Goal: Task Accomplishment & Management: Use online tool/utility

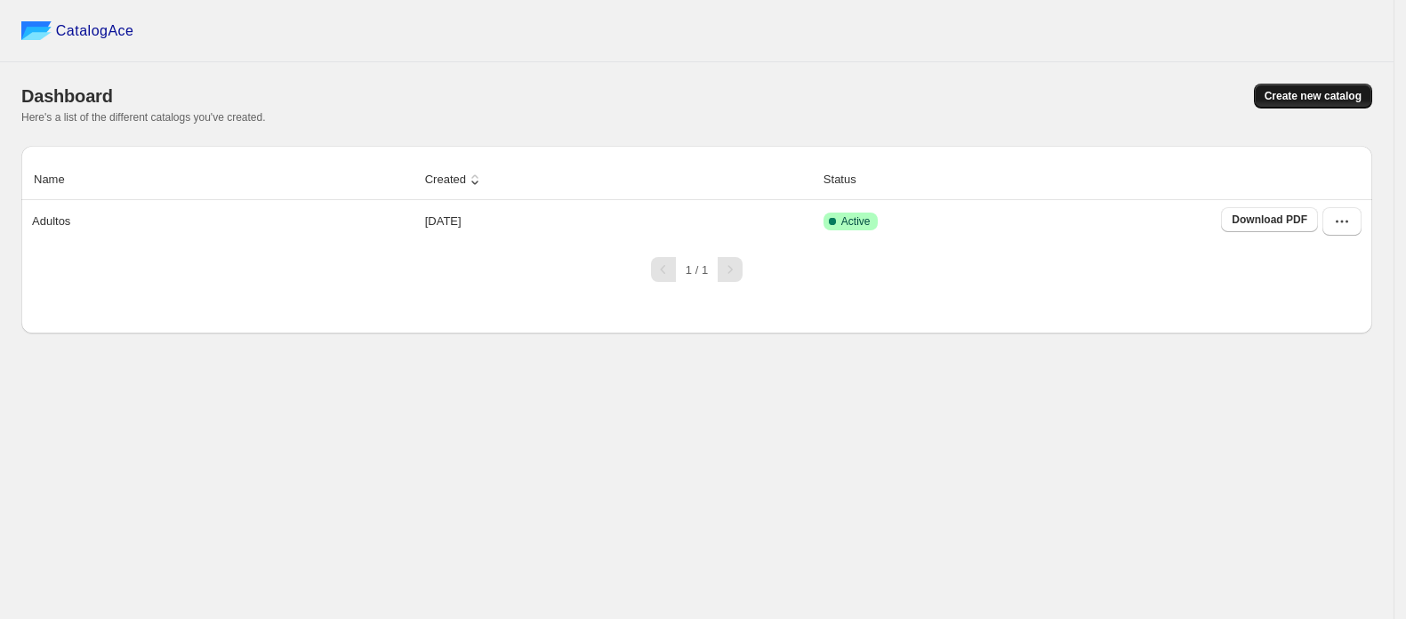
drag, startPoint x: 1288, startPoint y: 97, endPoint x: 1288, endPoint y: 108, distance: 10.7
click at [1288, 108] on button "Create new catalog" at bounding box center [1313, 96] width 118 height 25
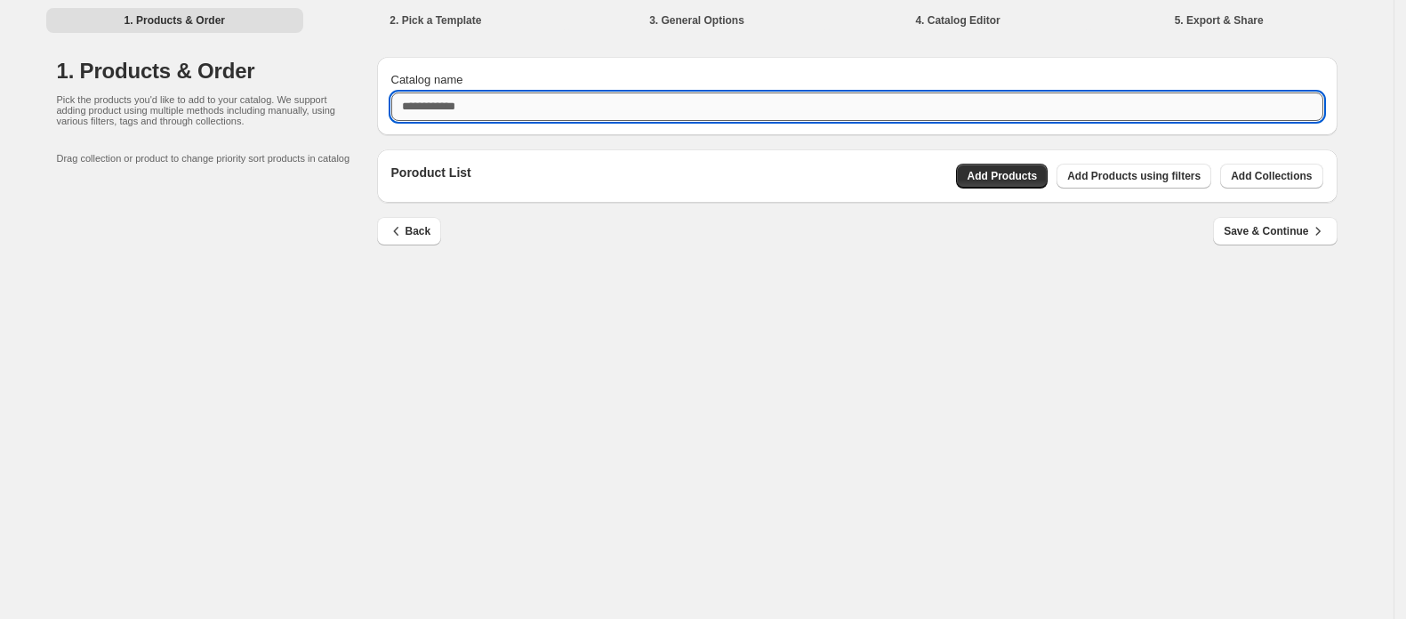
click at [810, 100] on input "Catalog name" at bounding box center [857, 107] width 932 height 28
type input "*"
type input "**********"
click at [1009, 172] on span "Add Products" at bounding box center [1002, 176] width 70 height 14
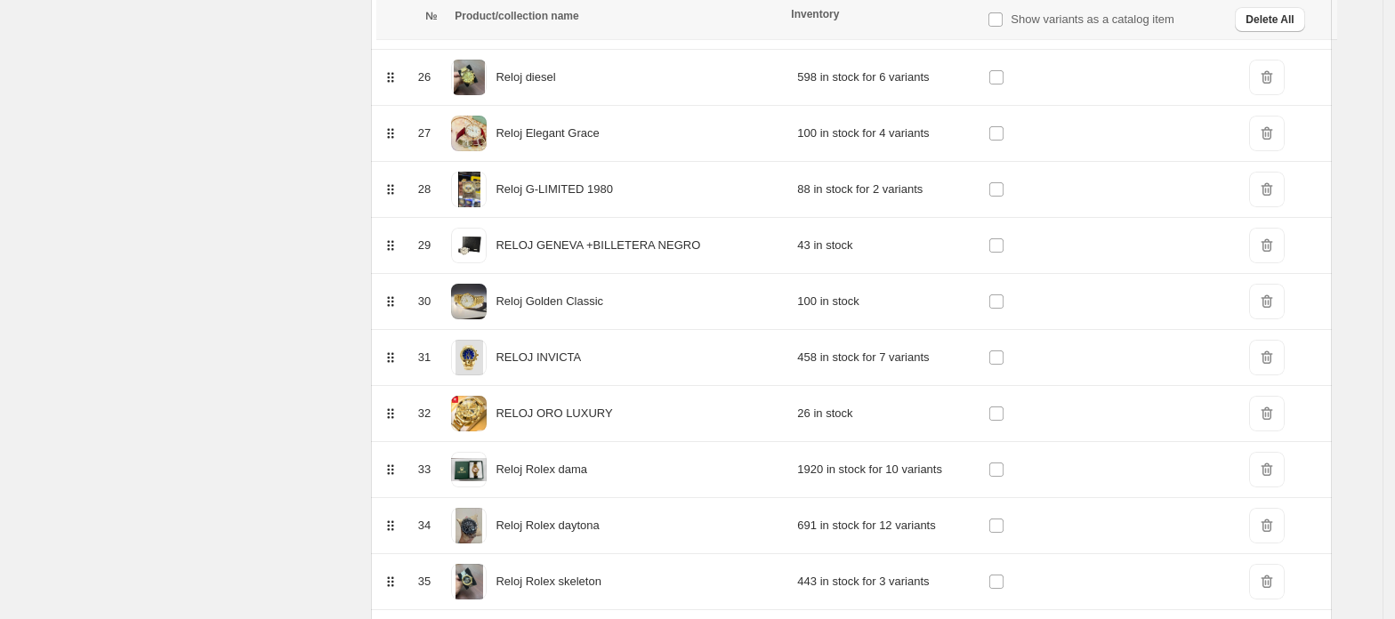
scroll to position [1866, 0]
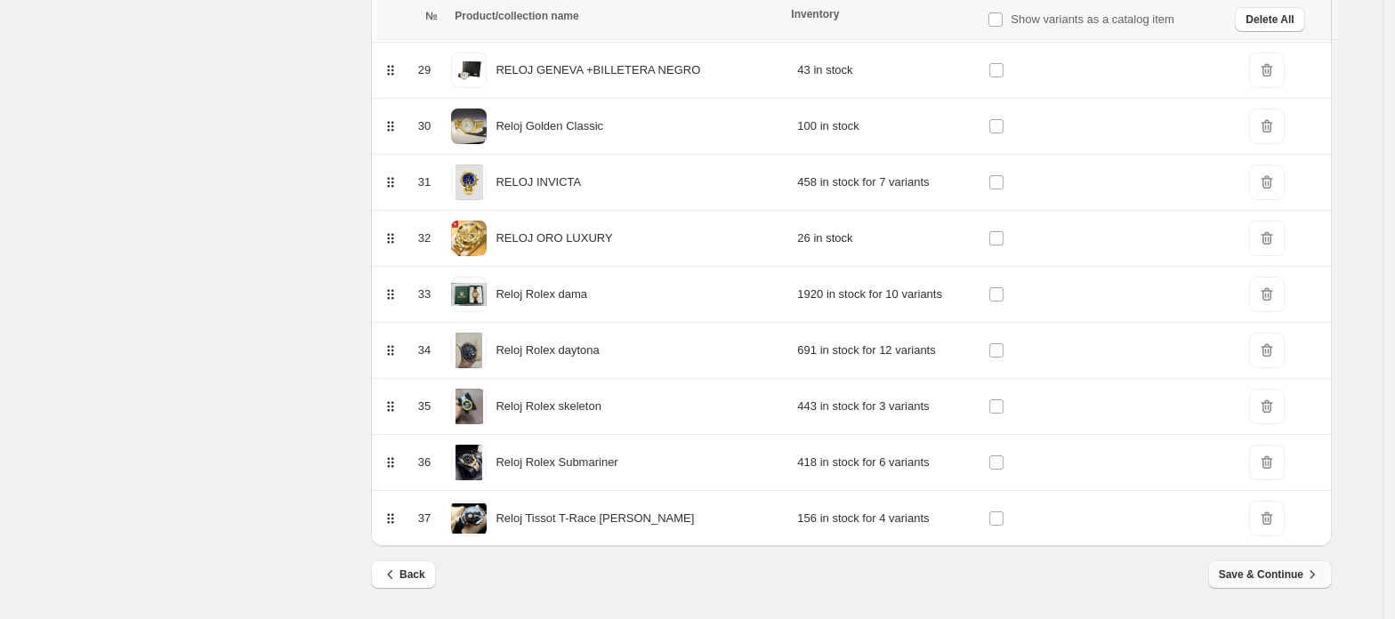
click at [1285, 571] on span "Save & Continue" at bounding box center [1270, 575] width 102 height 18
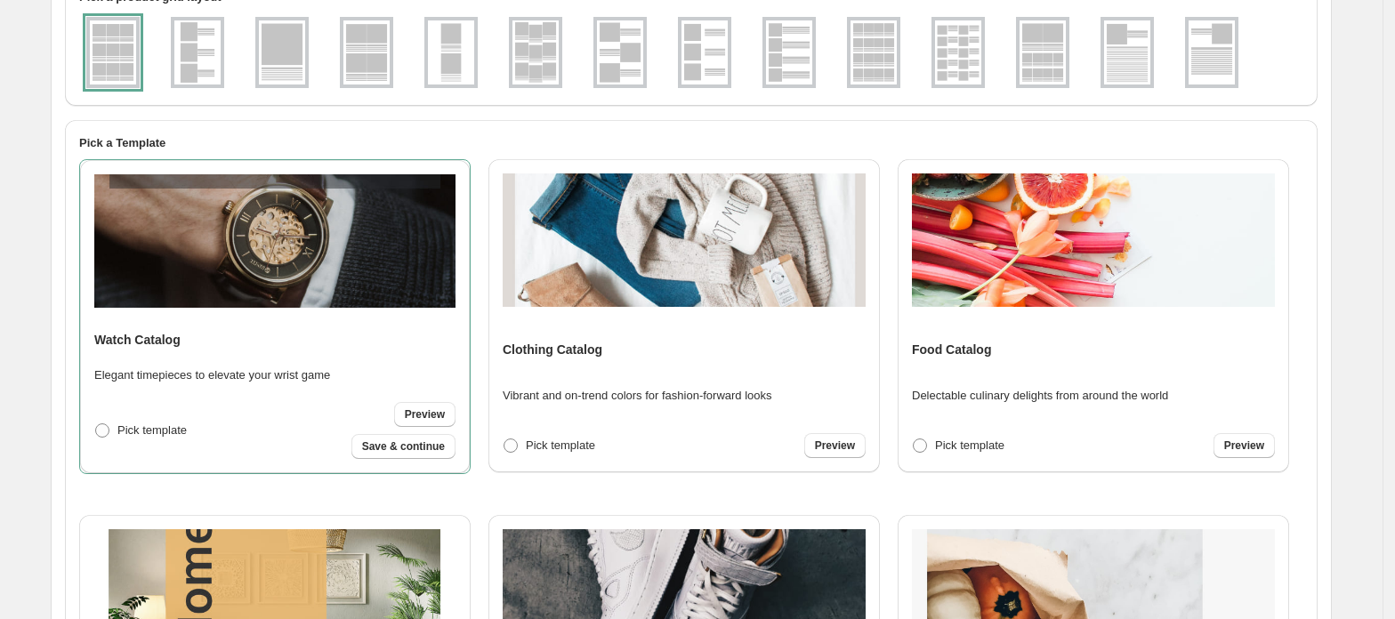
scroll to position [118, 0]
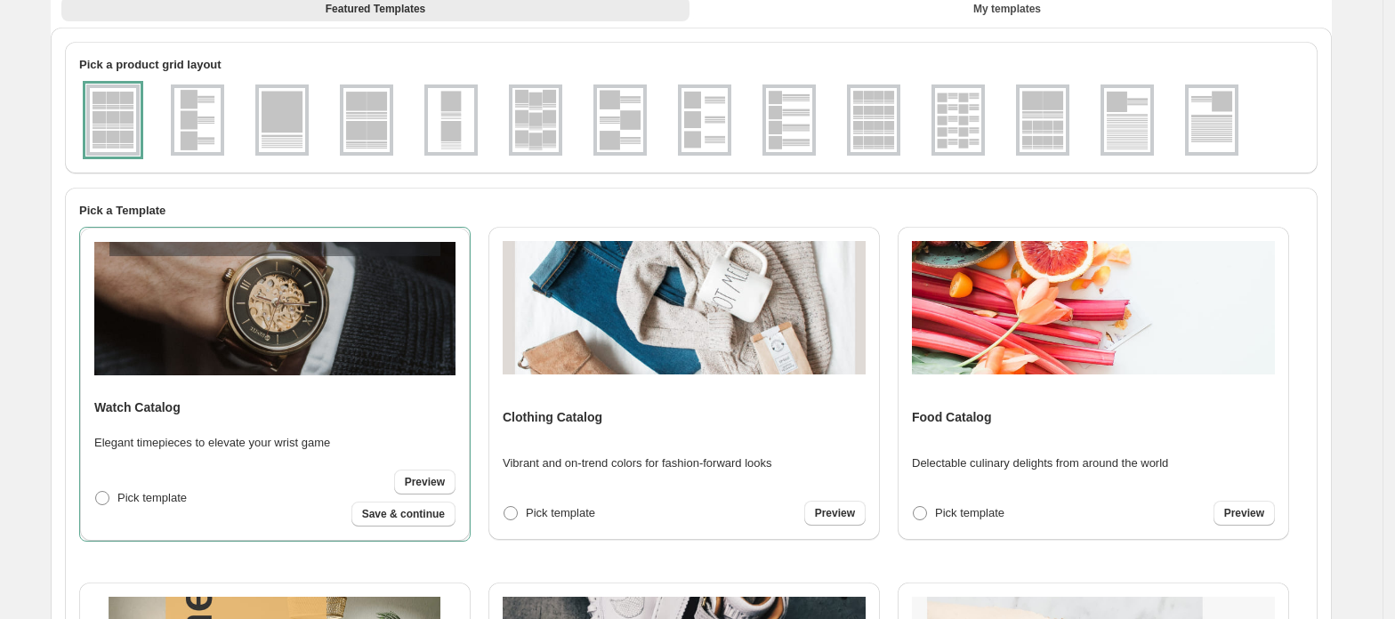
click at [329, 357] on img at bounding box center [274, 308] width 361 height 133
click at [158, 411] on h4 "Watch Catalog" at bounding box center [137, 408] width 86 height 18
drag, startPoint x: 185, startPoint y: 407, endPoint x: 1, endPoint y: 422, distance: 184.8
click at [1, 422] on div "1. Products & Order 2. Pick a Template 3. General Options 4. Catalog Editor 5. …" at bounding box center [691, 466] width 1382 height 1169
click at [406, 479] on span "Preview" at bounding box center [425, 482] width 40 height 14
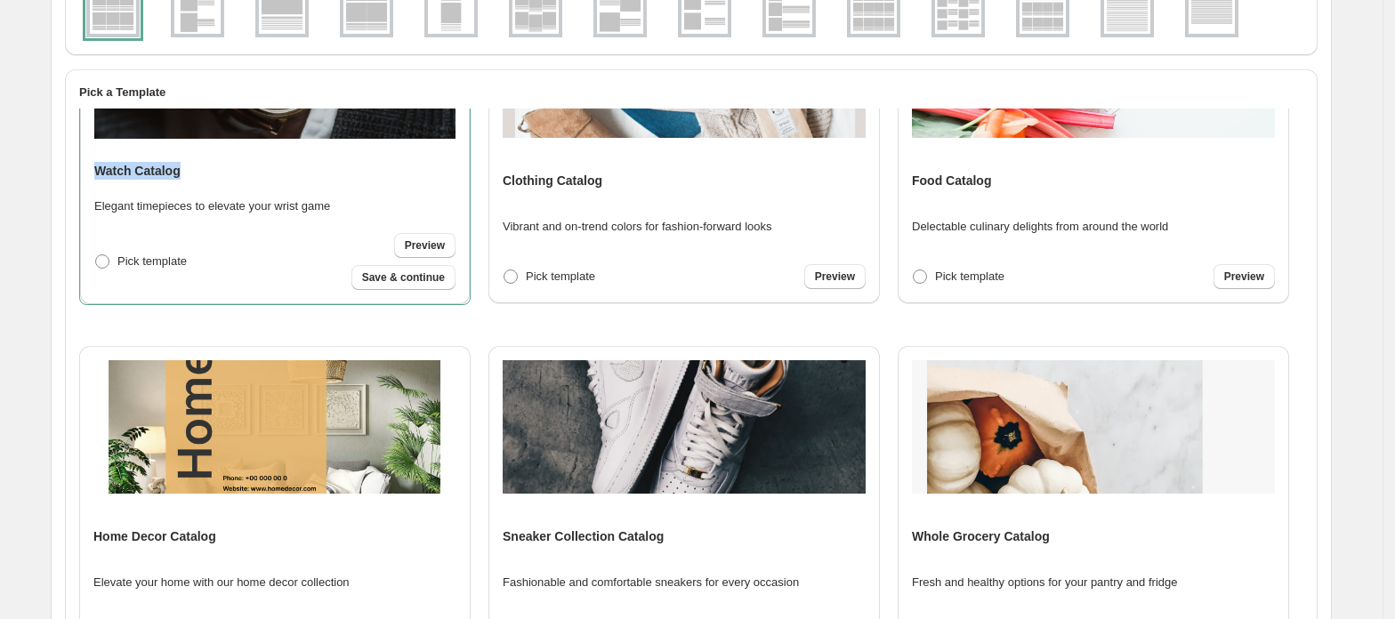
scroll to position [0, 0]
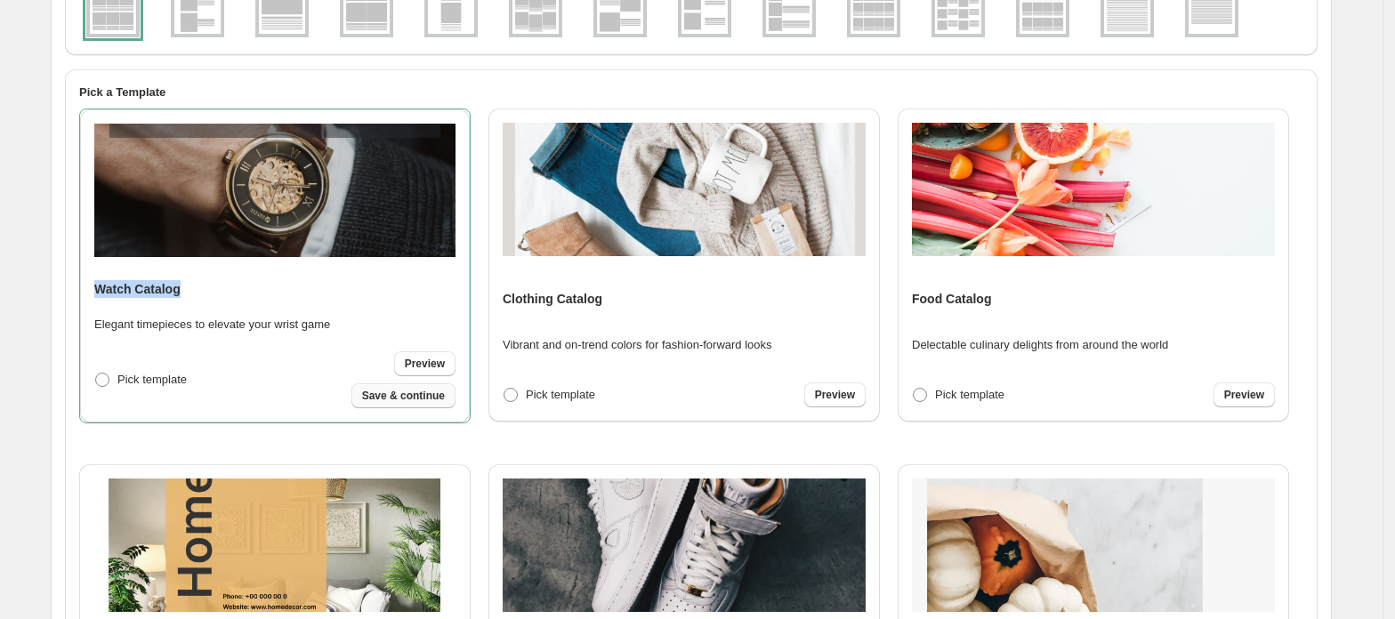
click at [384, 399] on span "Save & continue" at bounding box center [403, 396] width 83 height 14
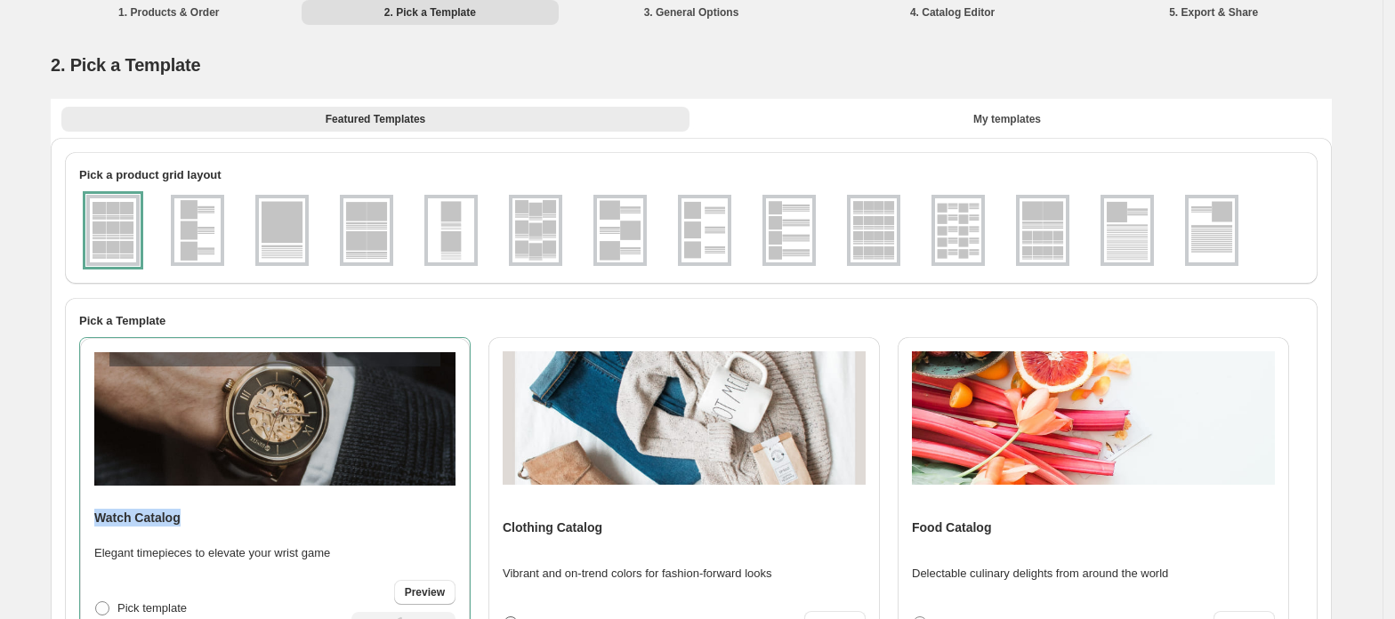
select select "**********"
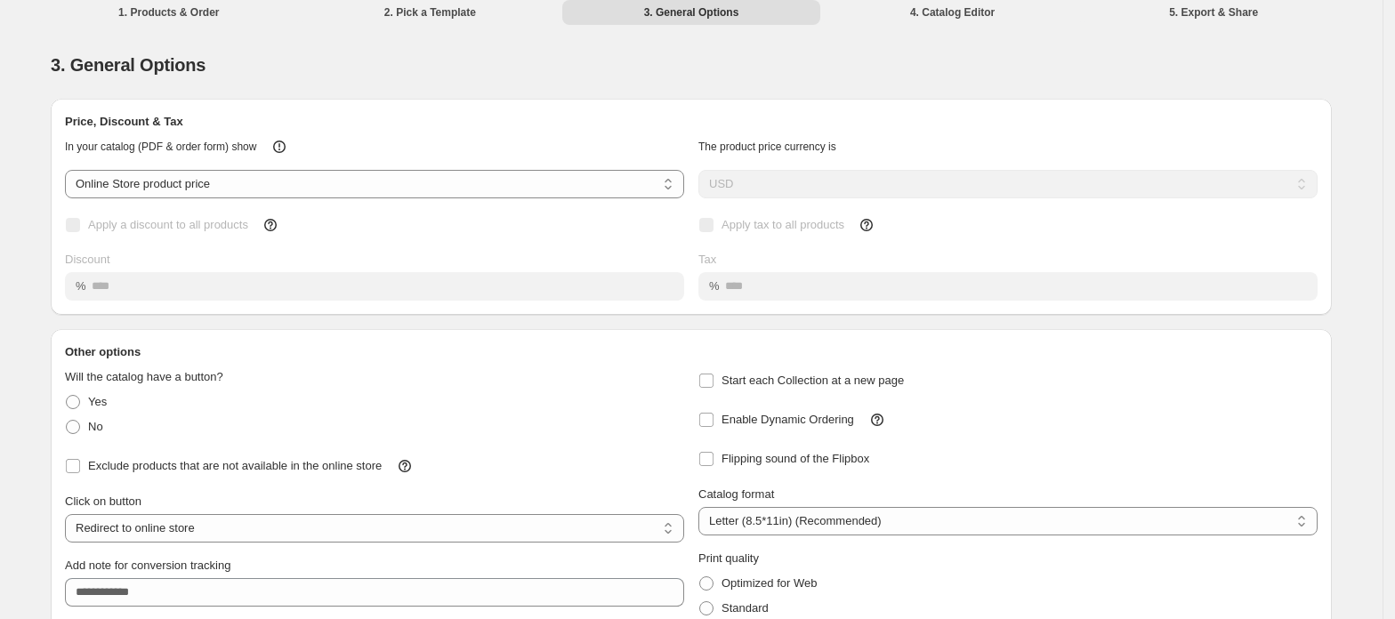
scroll to position [0, 0]
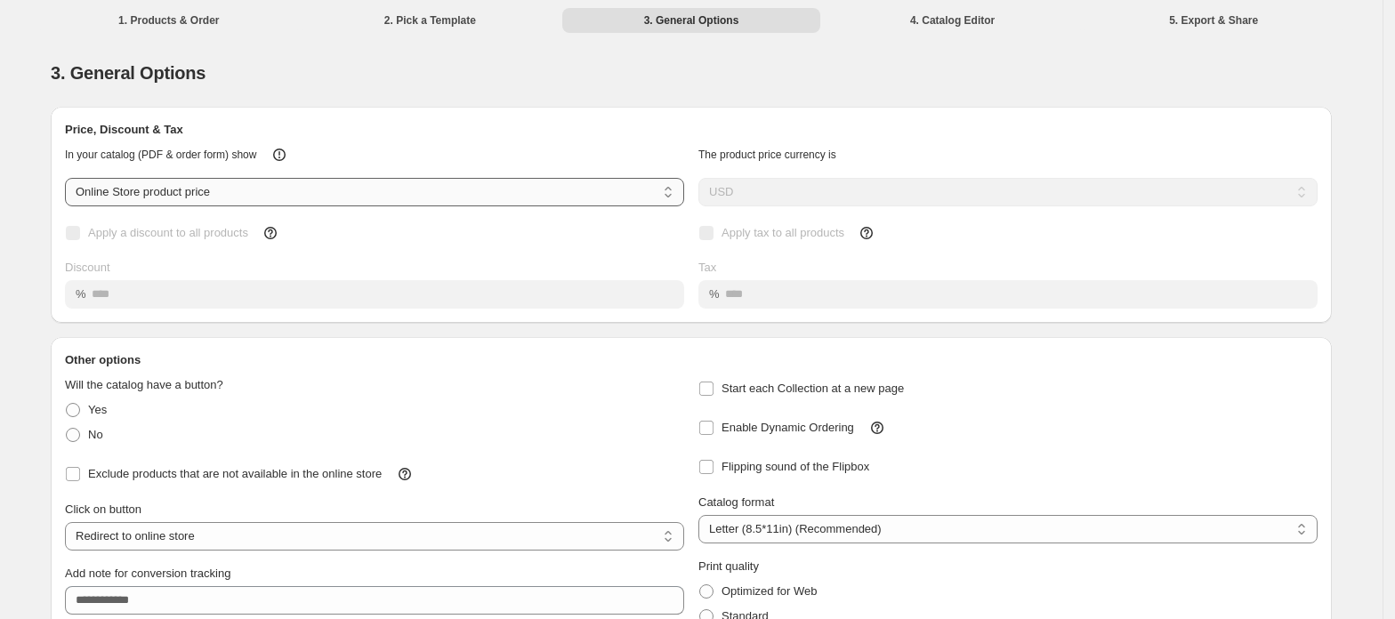
click at [286, 189] on select "**********" at bounding box center [374, 192] width 619 height 28
click at [70, 179] on select "**********" at bounding box center [374, 192] width 619 height 28
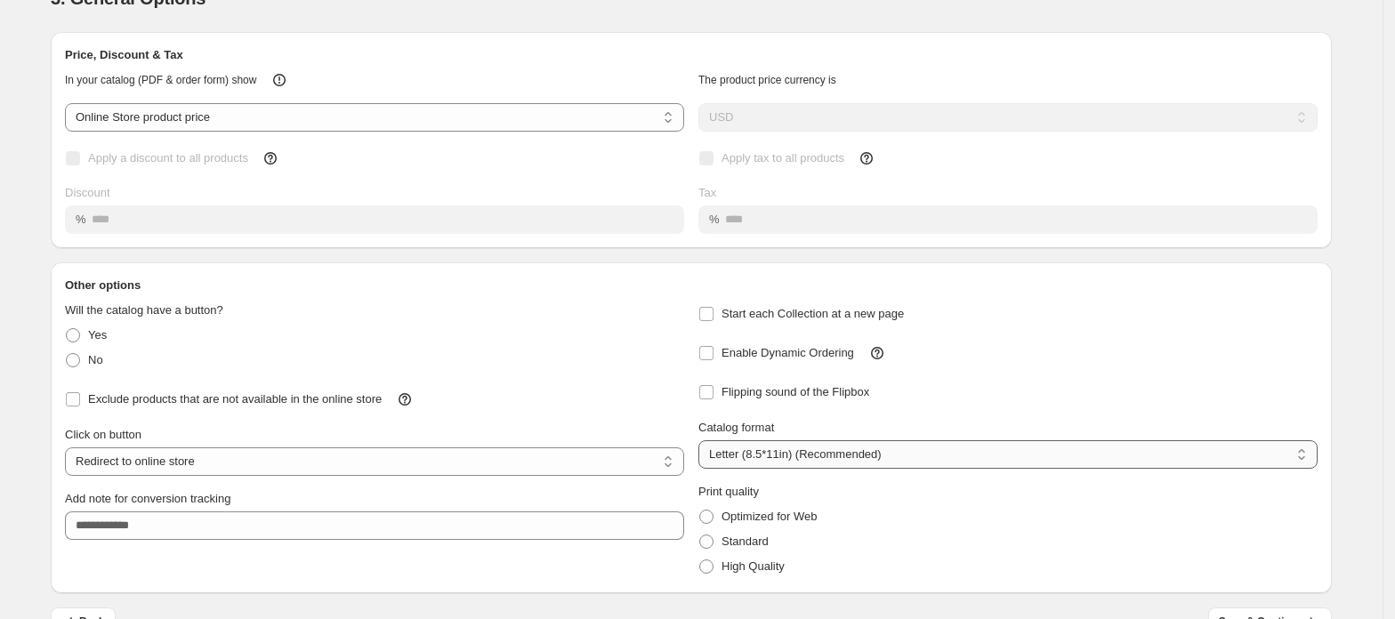
scroll to position [115, 0]
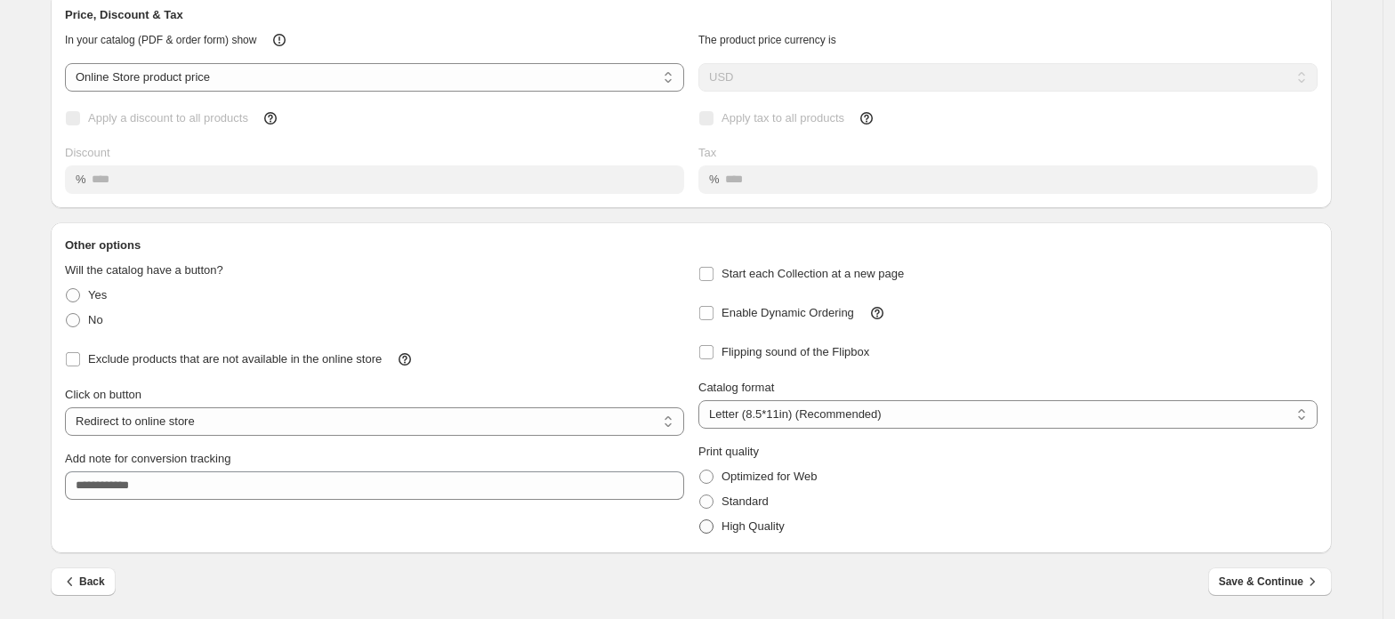
click at [710, 532] on span at bounding box center [706, 527] width 14 height 14
click at [1282, 592] on button "Save & Continue" at bounding box center [1270, 582] width 124 height 28
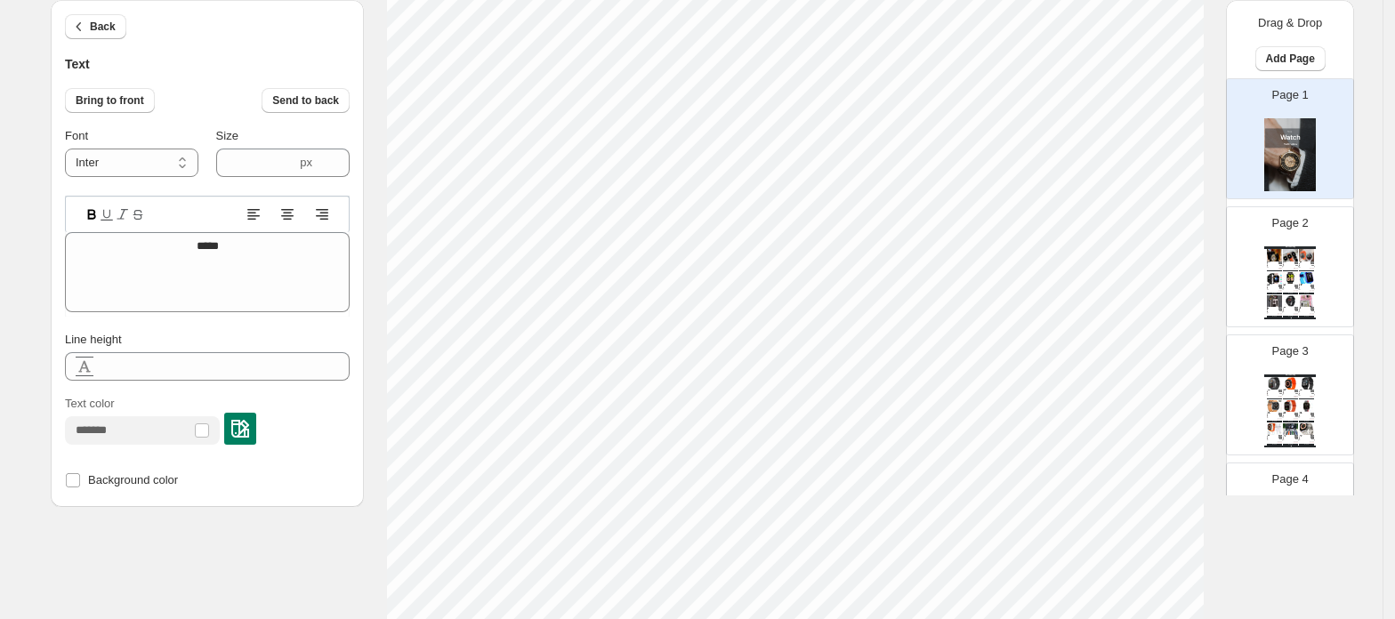
scroll to position [19, 4]
type textarea "*"
type textarea "***"
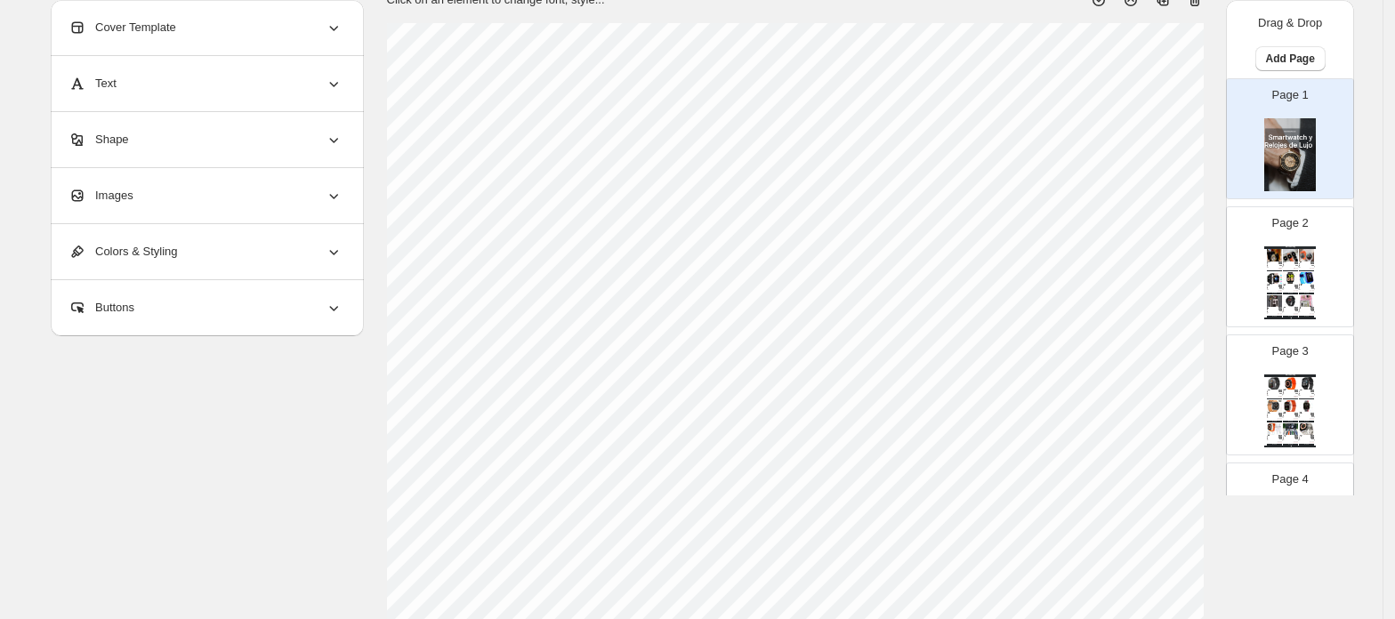
scroll to position [77, 0]
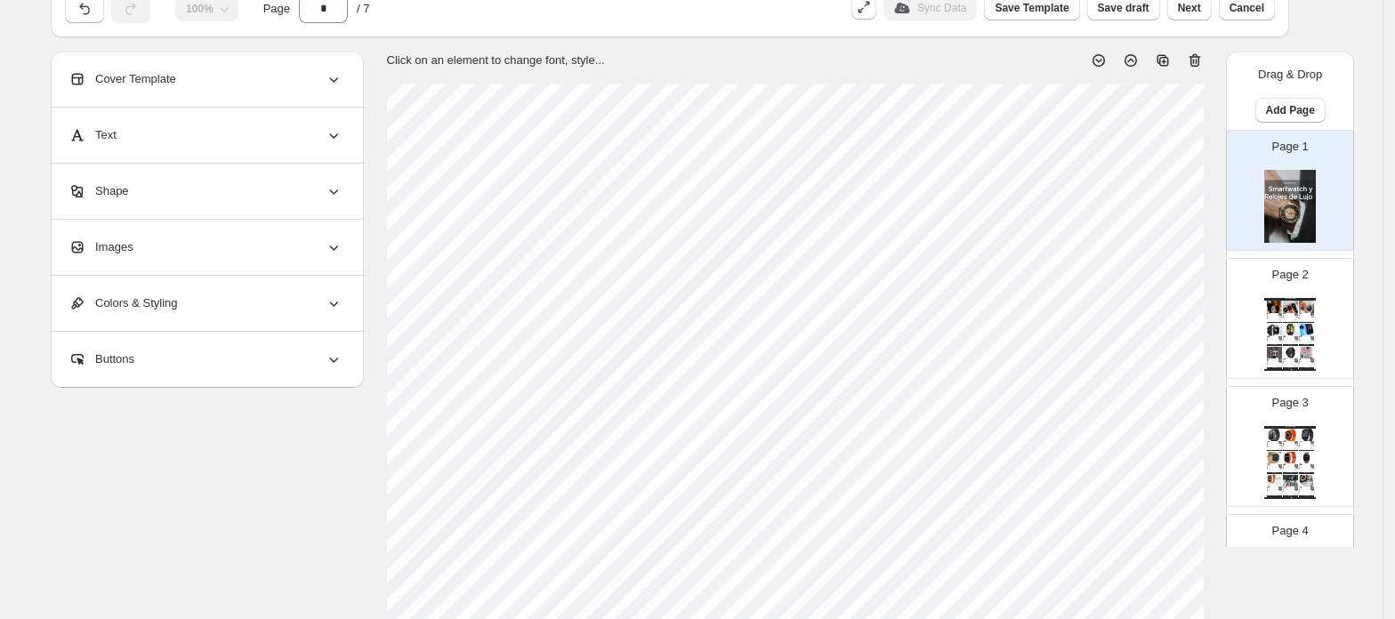
click at [1276, 378] on div "Page 2 Watch Catalog +💥 Combo Exclusivo: Reloj Estilo Deport + Perfume One Mill…" at bounding box center [1290, 318] width 128 height 121
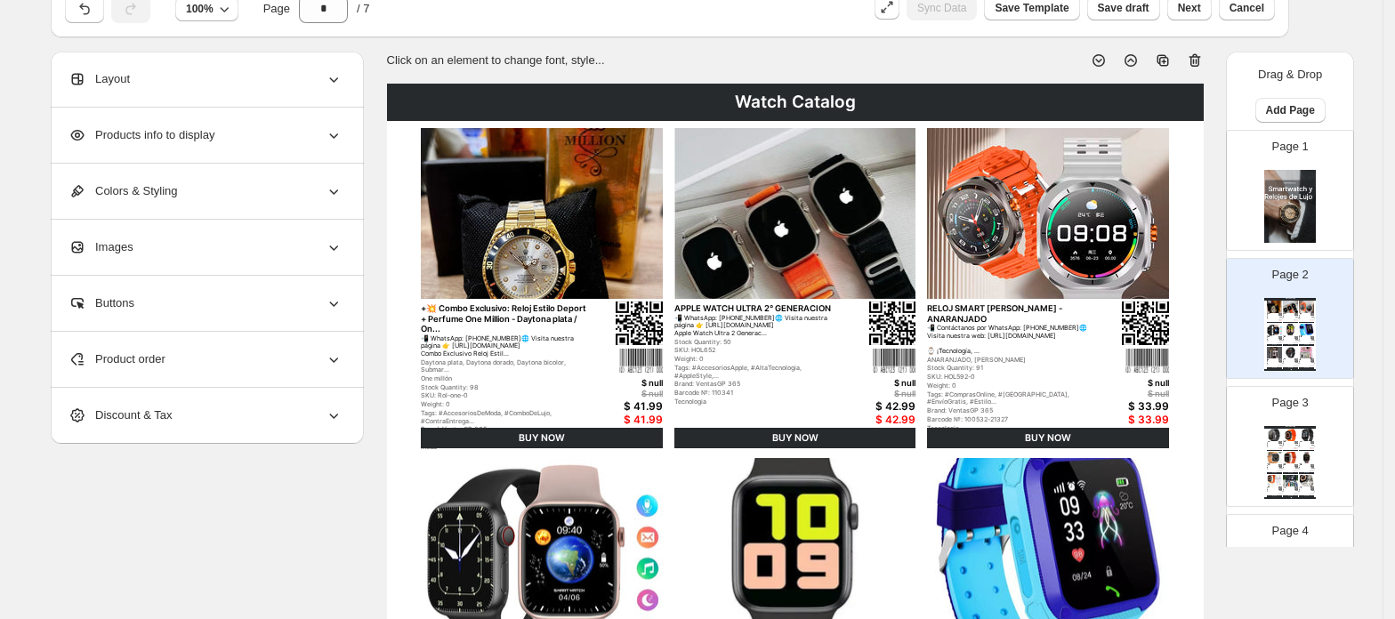
click at [1283, 332] on img at bounding box center [1290, 330] width 15 height 12
click at [1274, 425] on div "Page 3 Watch Catalog SMARTWATCH IW 10 ULTRA MINI - ROSADO 📲 WhatsApp: [PHONE_NU…" at bounding box center [1283, 439] width 112 height 119
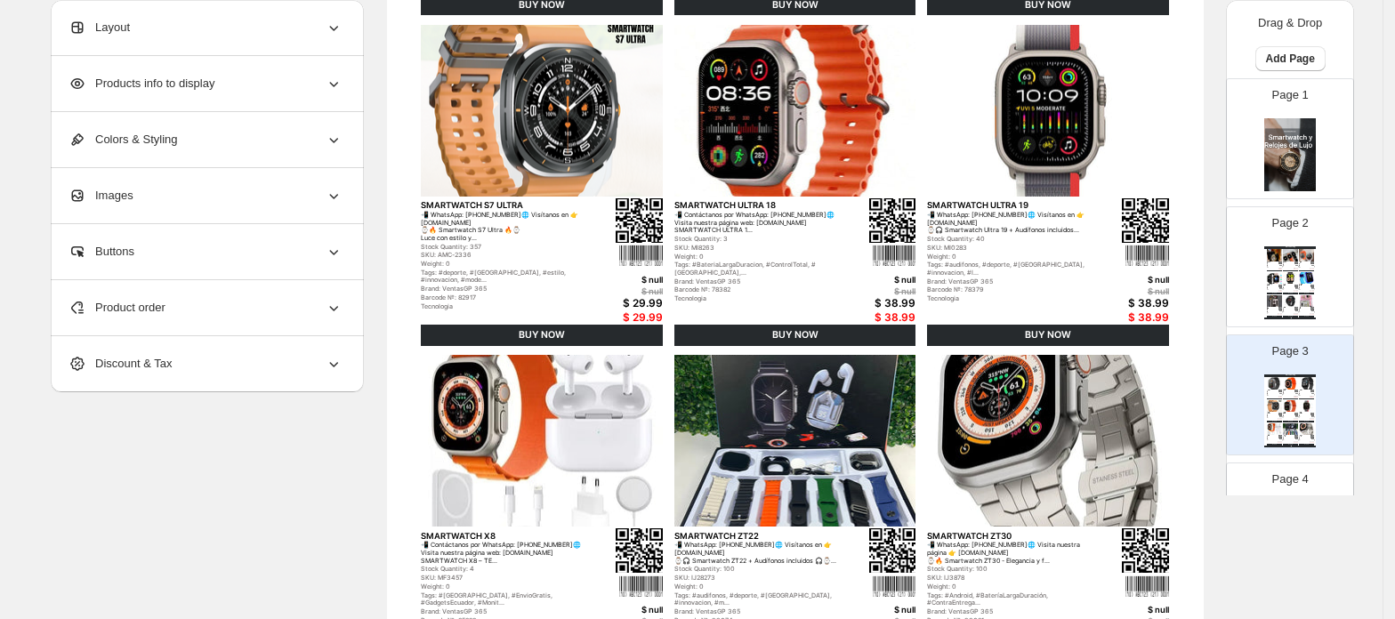
scroll to position [552, 0]
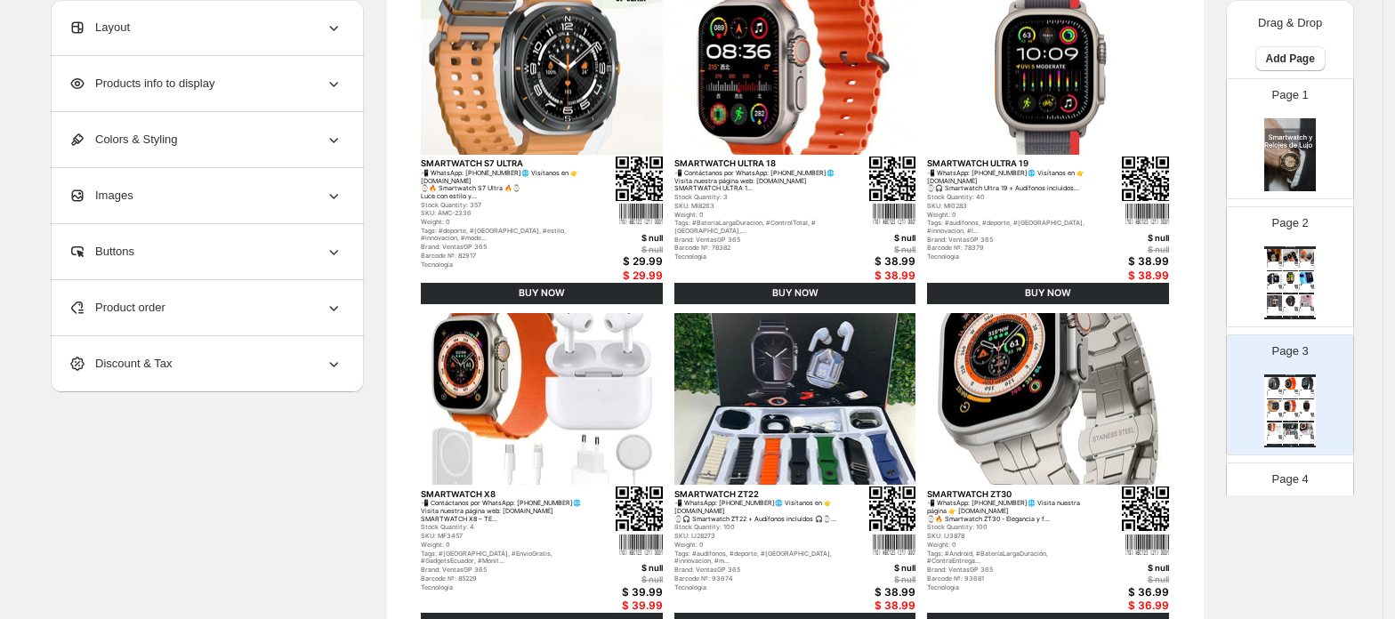
click at [1285, 231] on p "Page 2" at bounding box center [1290, 223] width 36 height 18
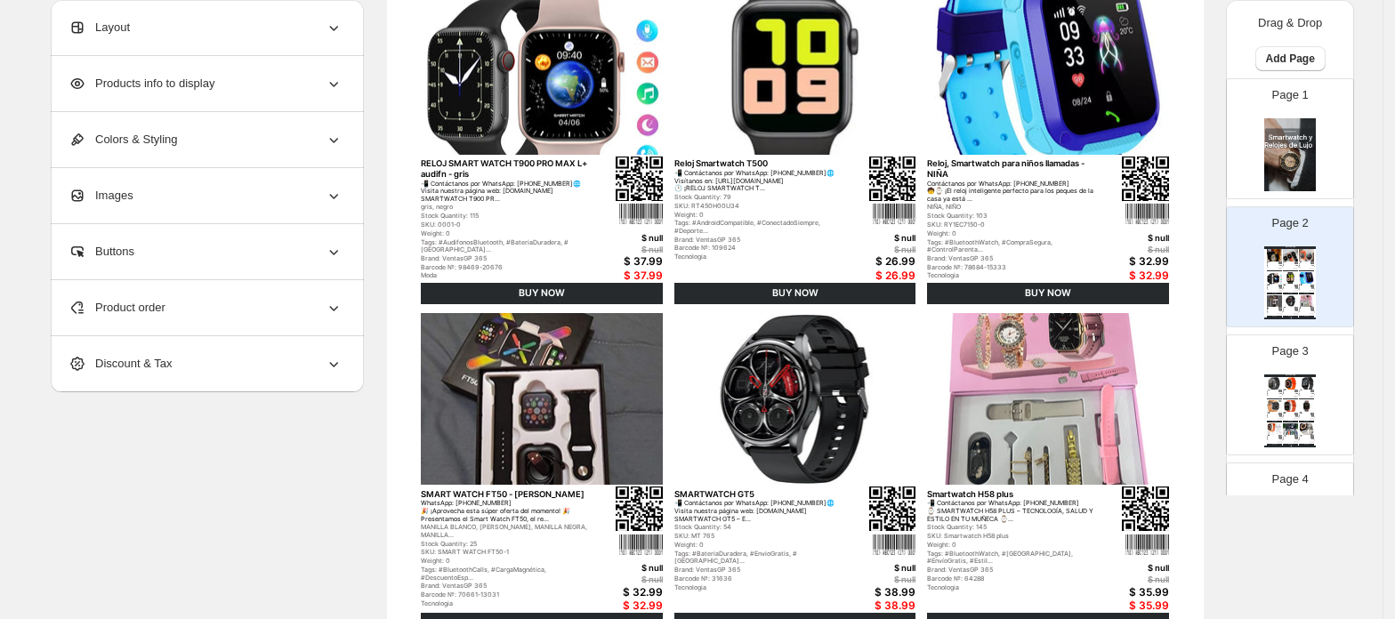
click at [1283, 389] on img at bounding box center [1290, 383] width 15 height 12
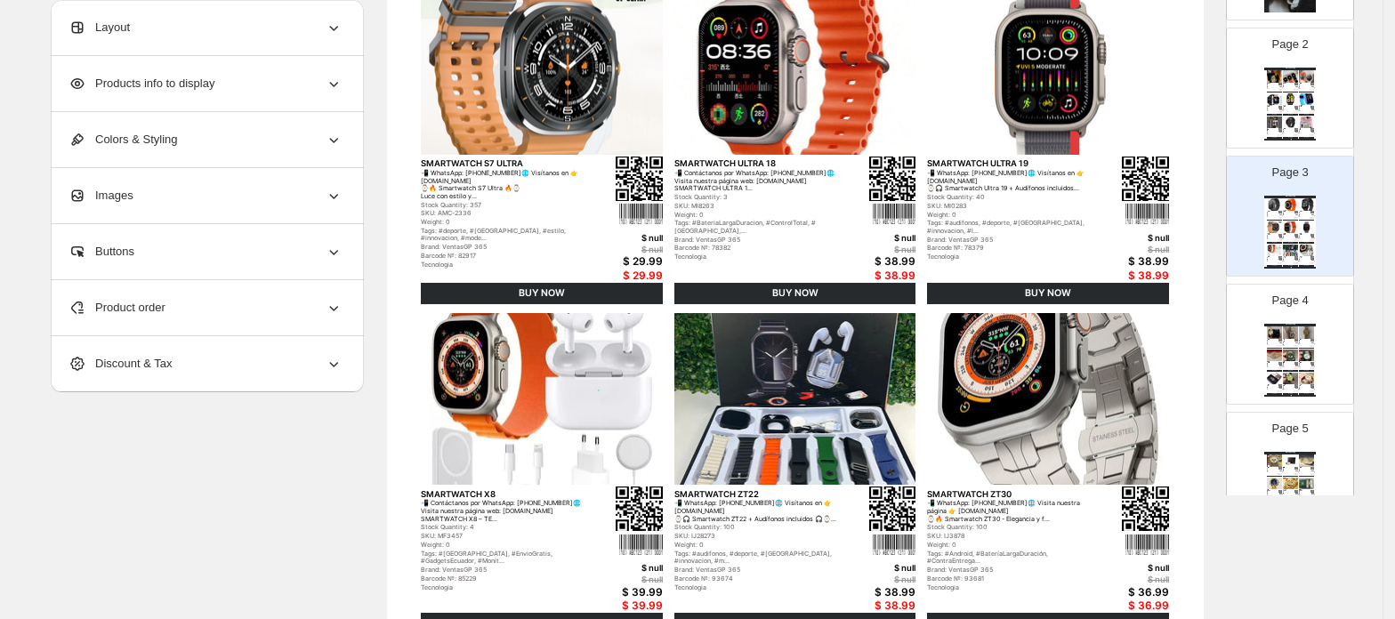
scroll to position [237, 0]
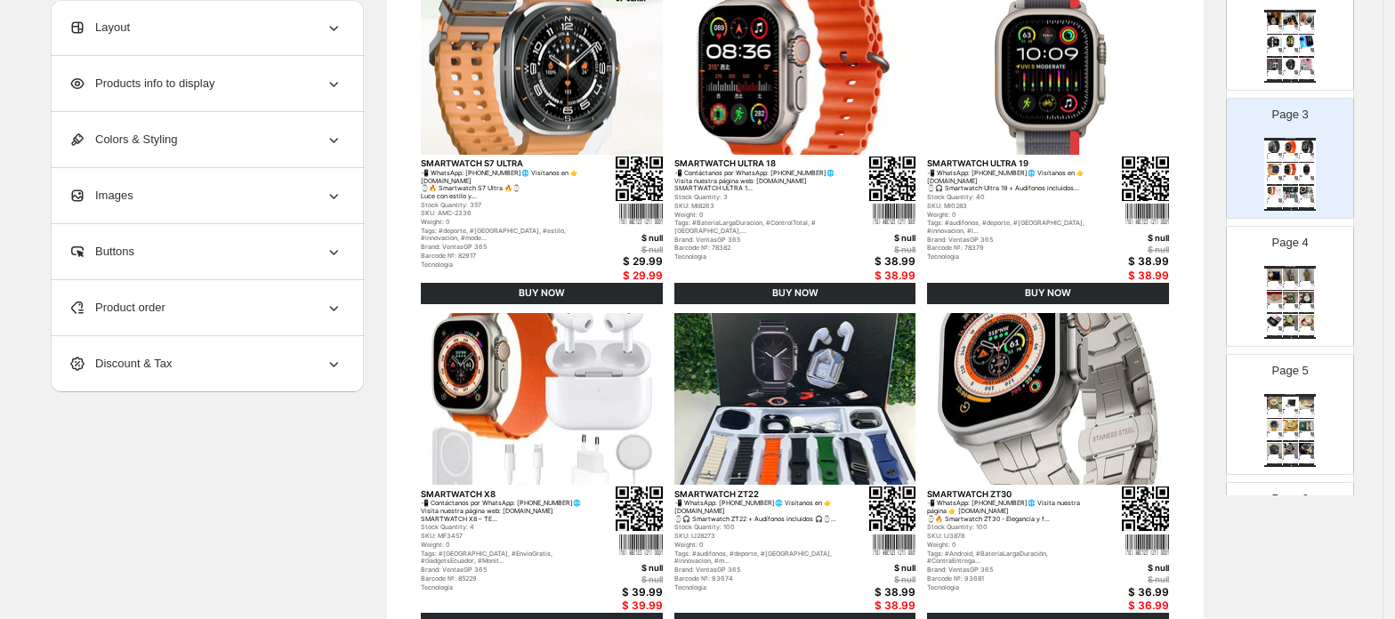
click at [1282, 337] on div "Watch Catalog | Page undefined" at bounding box center [1290, 338] width 52 height 2
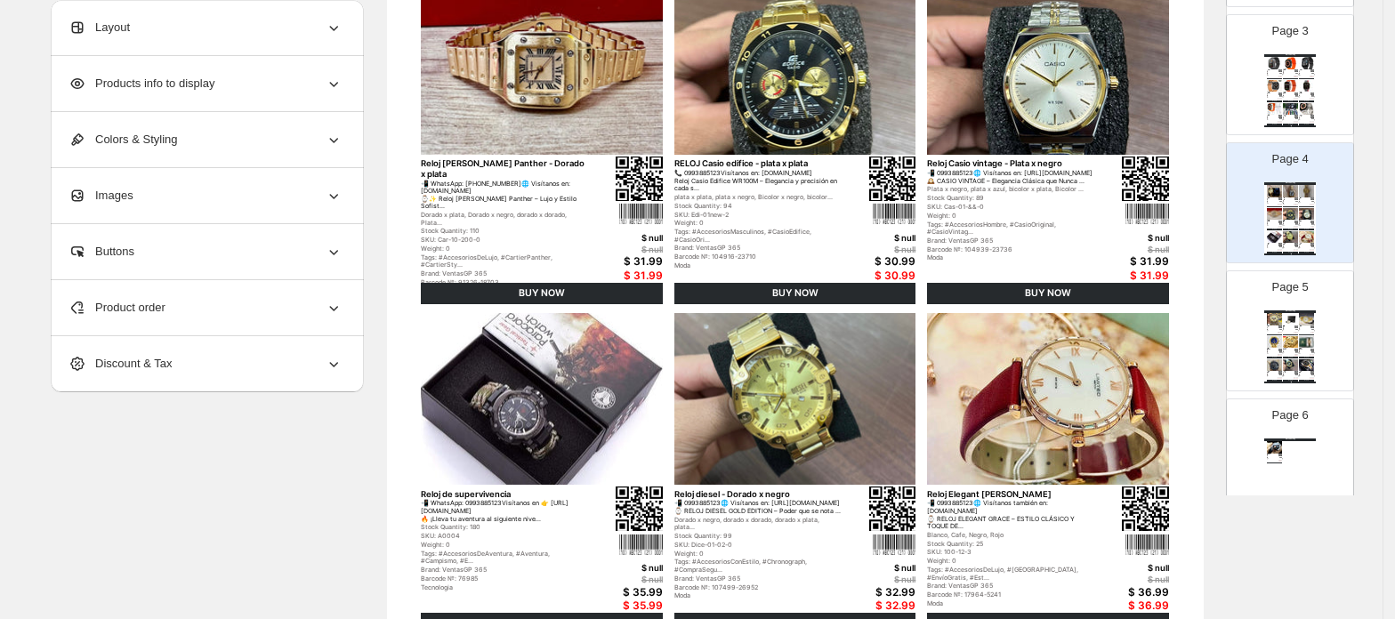
scroll to position [356, 0]
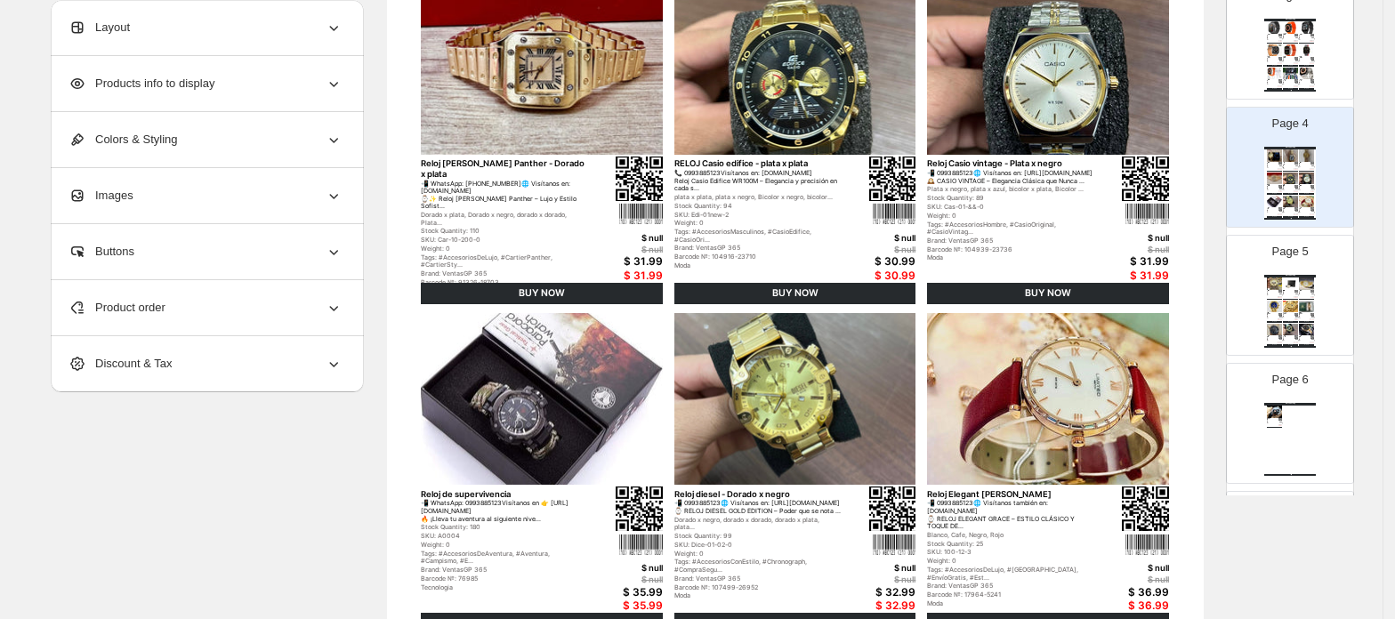
click at [1283, 337] on div "📲 WhatsApp: [PHONE_NUMBER]🌐 Visítanos en: [DOMAIN_NAME] ⌚✨ Elegancia y lujo con…" at bounding box center [1288, 336] width 11 height 1
type input "*"
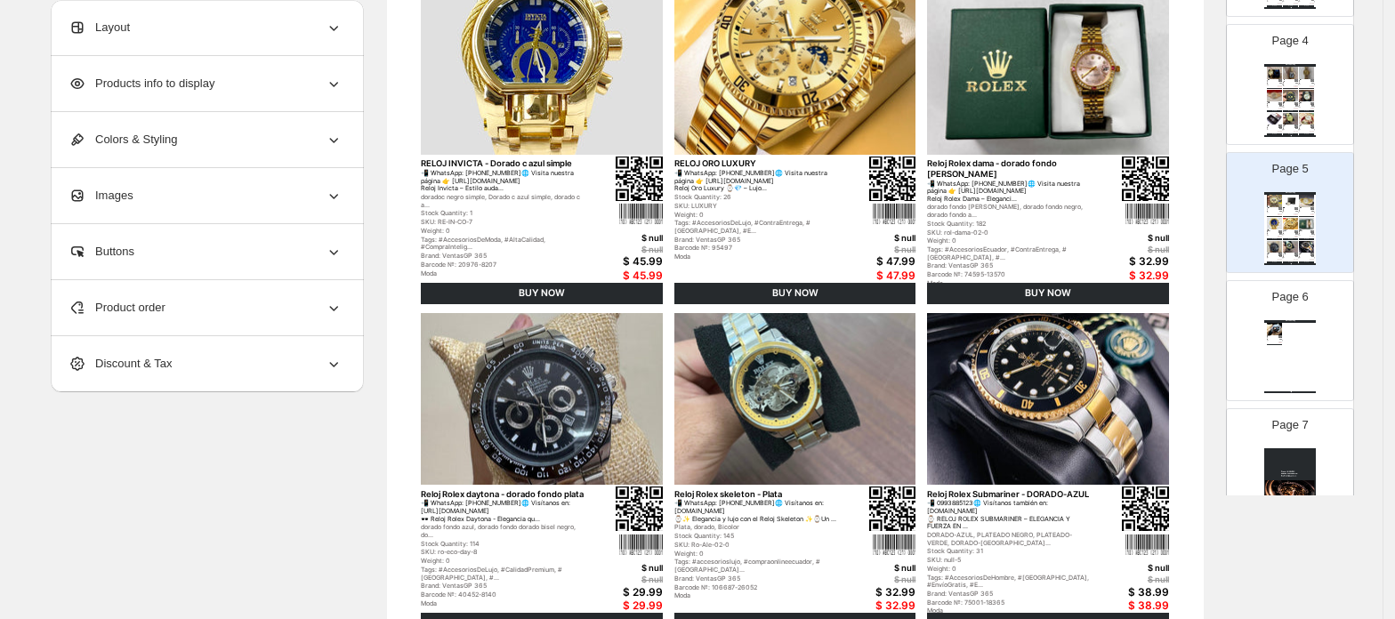
scroll to position [474, 0]
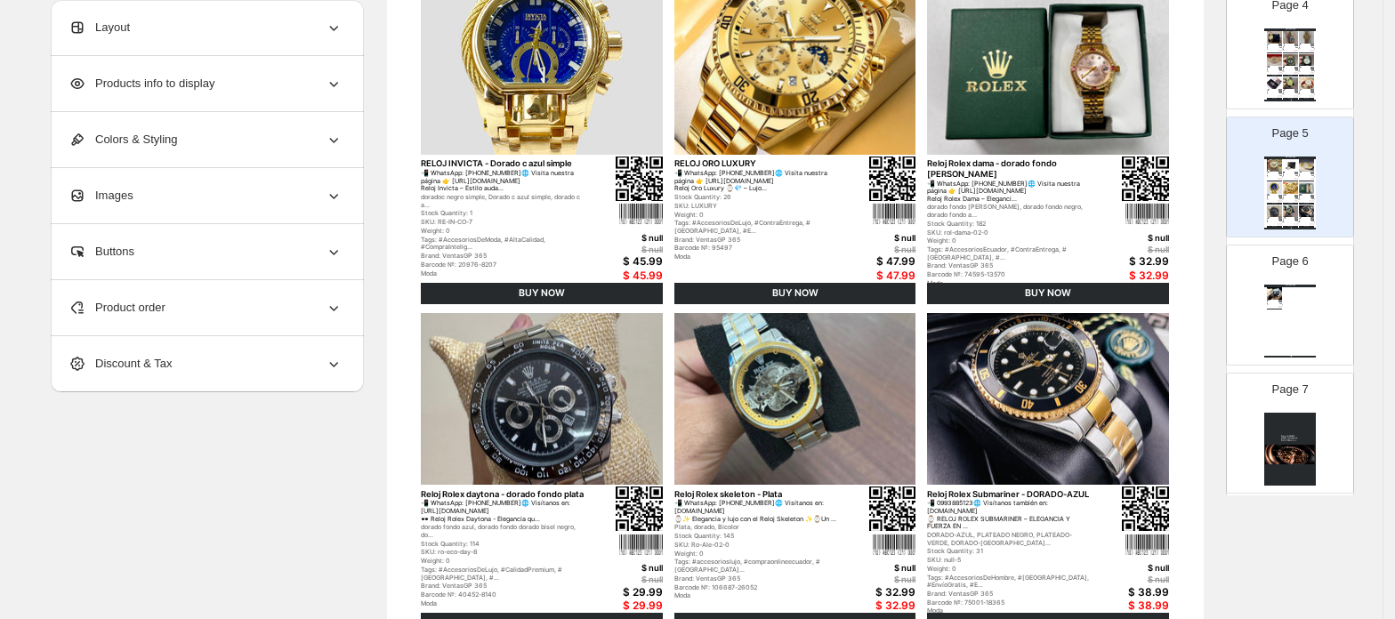
click at [139, 94] on div "Products info to display" at bounding box center [205, 83] width 274 height 55
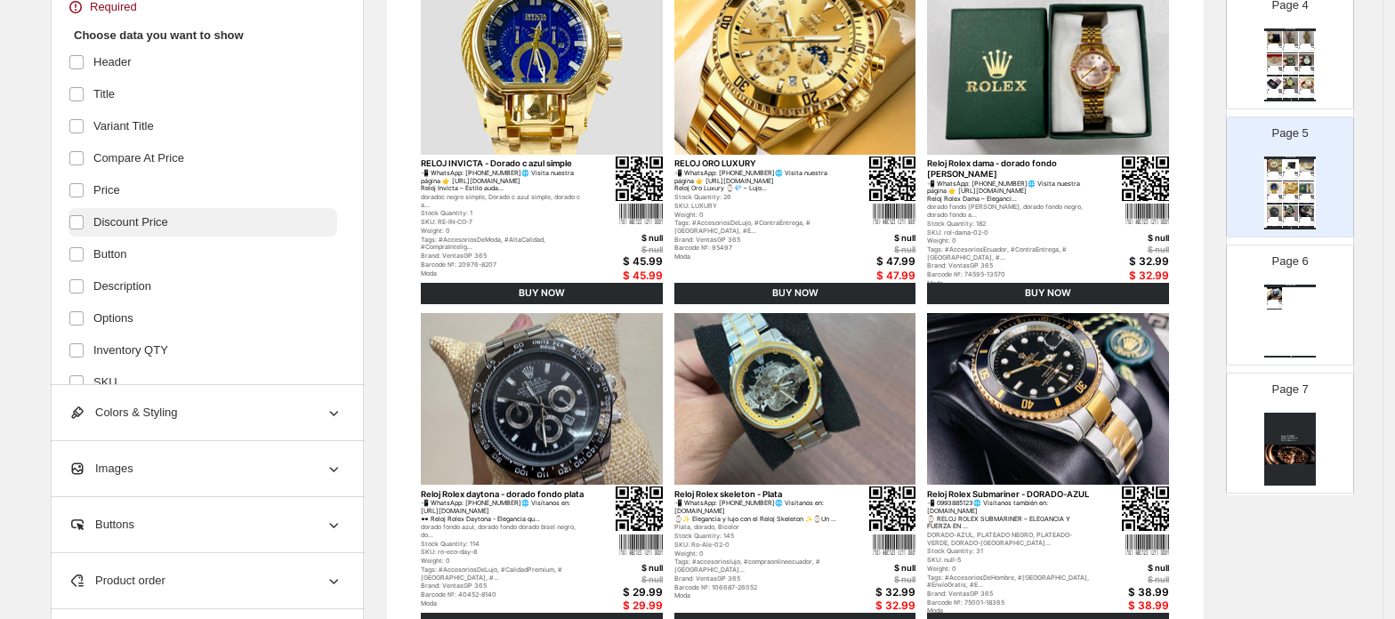
click at [82, 208] on label "Discount Price" at bounding box center [202, 222] width 269 height 28
click at [82, 215] on label at bounding box center [79, 222] width 23 height 23
click at [82, 214] on span at bounding box center [76, 222] width 16 height 16
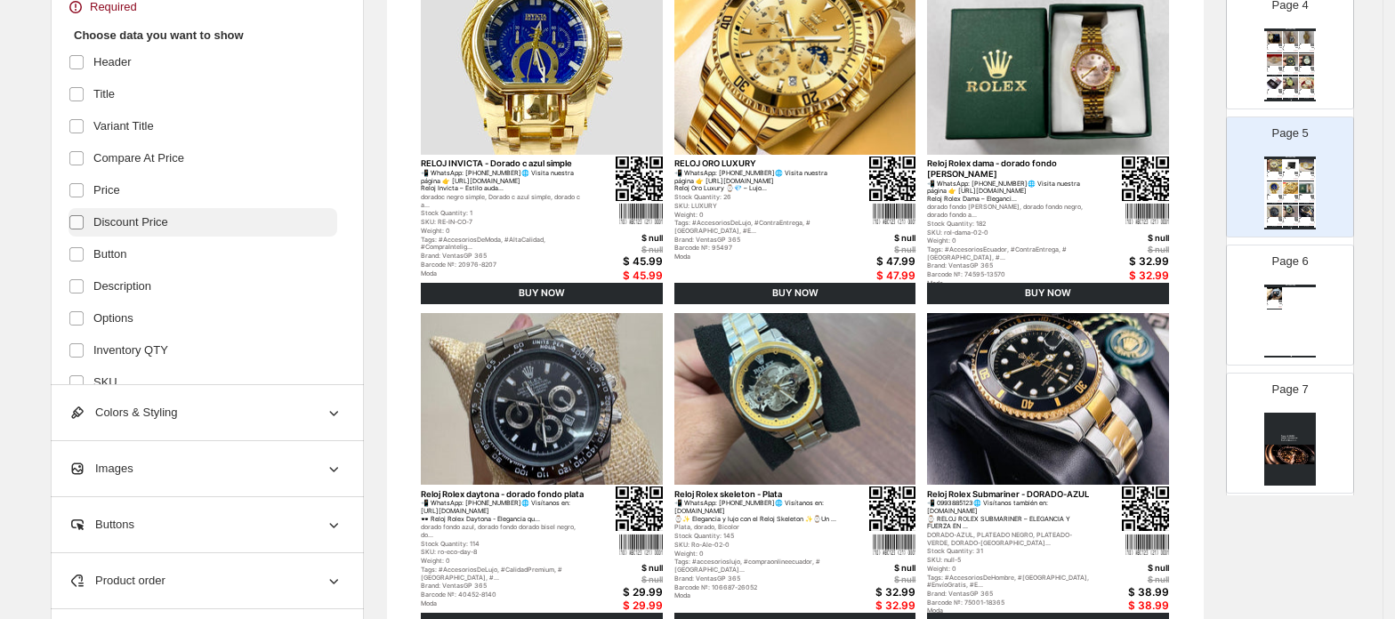
click at [77, 217] on span at bounding box center [76, 222] width 16 height 16
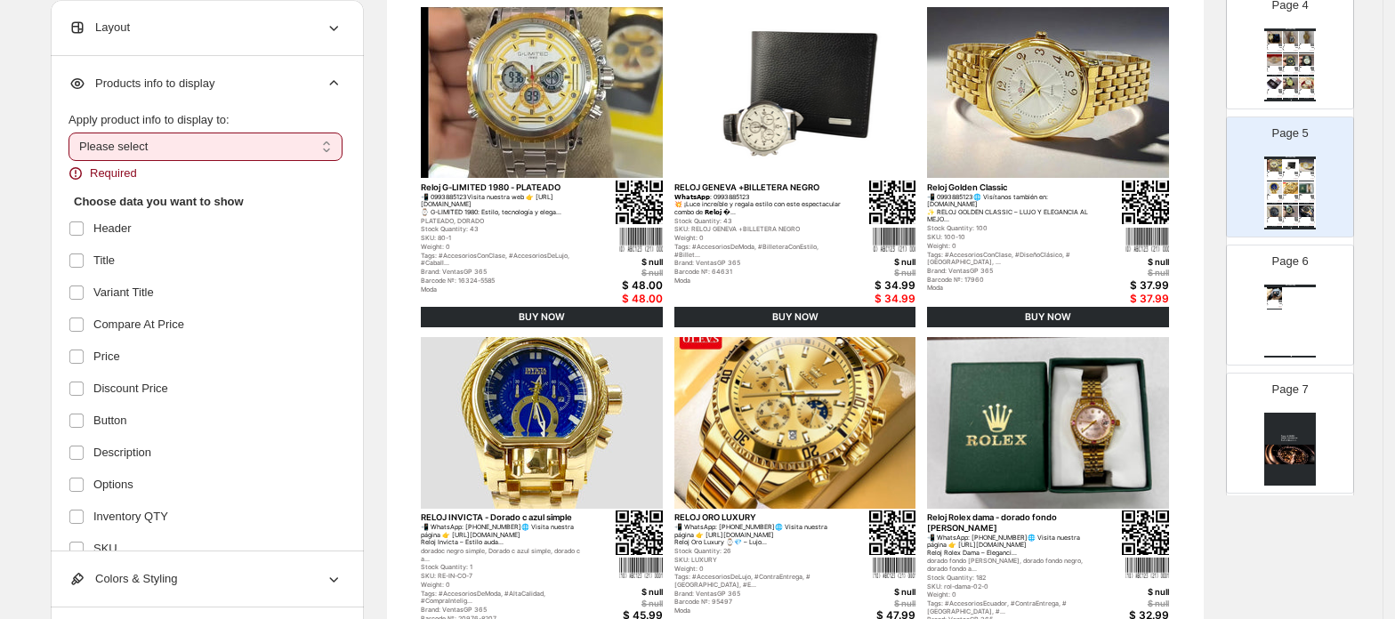
scroll to position [196, 0]
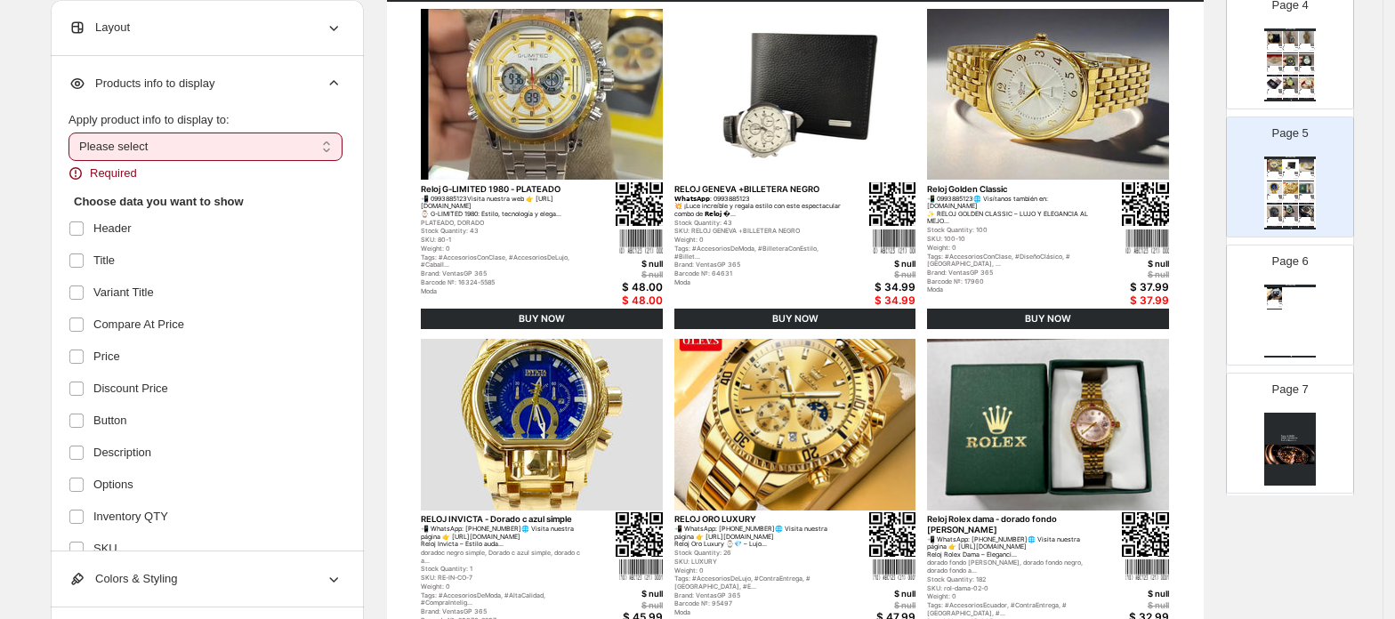
click at [147, 137] on select "**********" at bounding box center [205, 147] width 274 height 28
select select "*********"
click at [74, 133] on select "**********" at bounding box center [205, 147] width 274 height 28
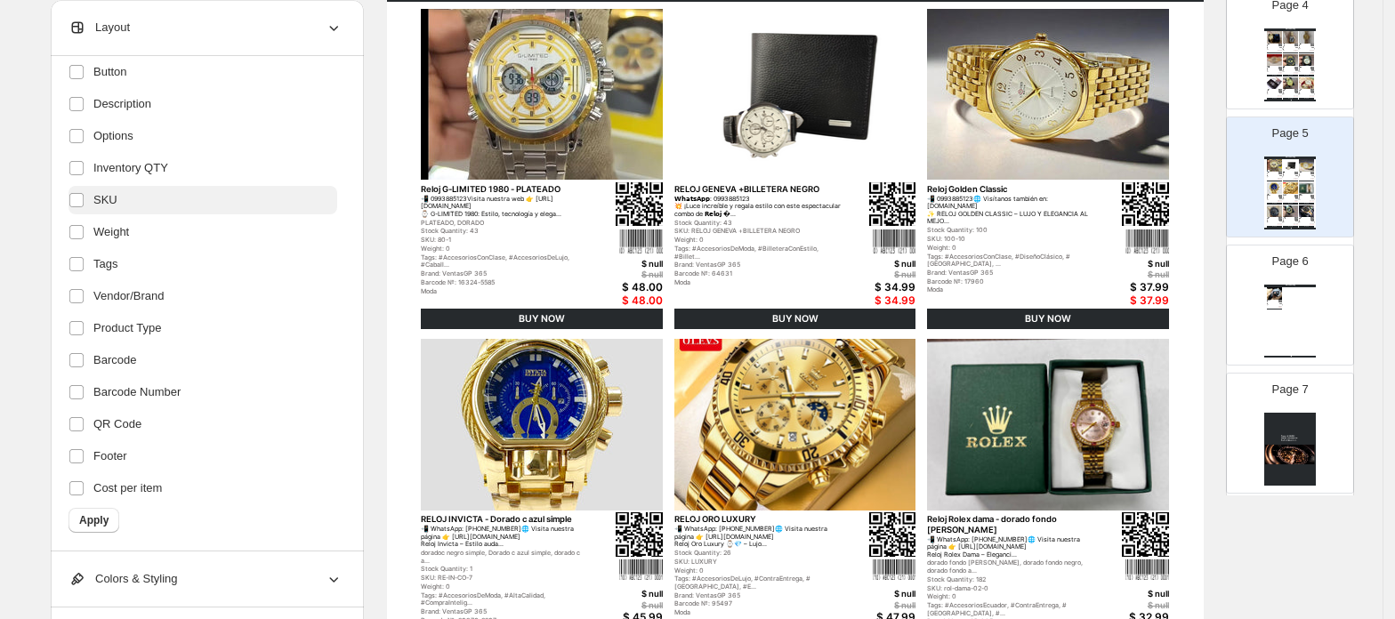
scroll to position [210, 0]
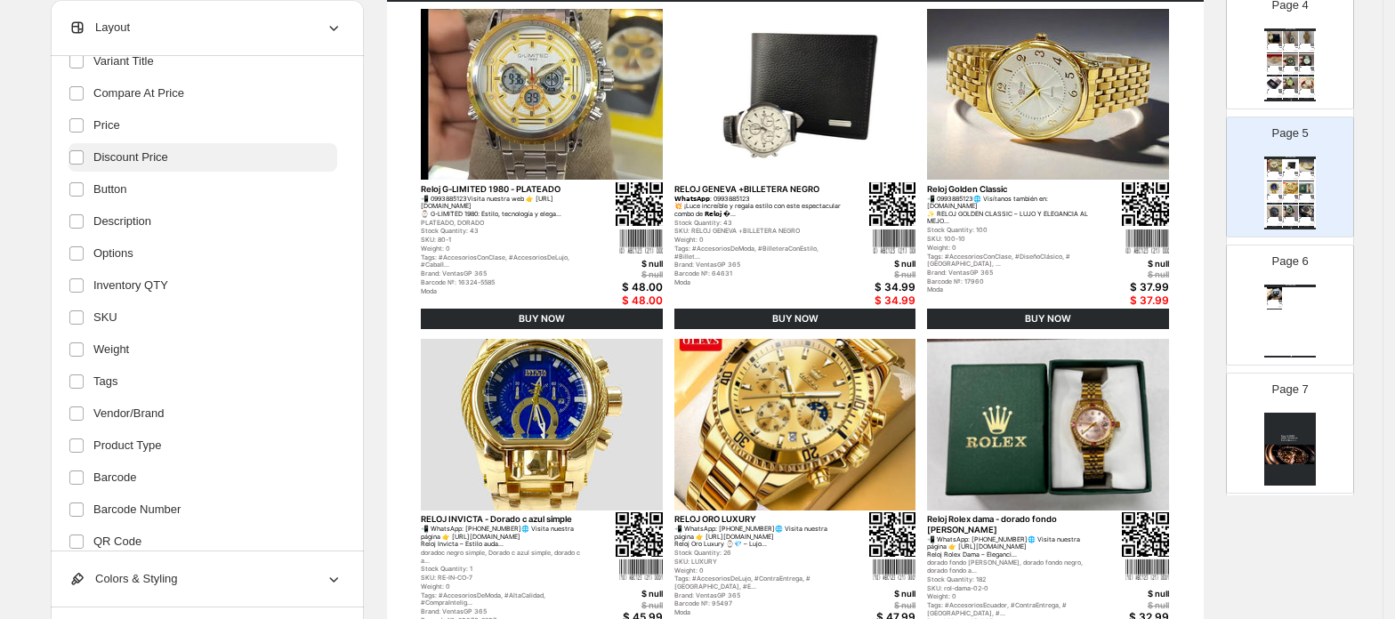
click at [133, 155] on span "Discount Price" at bounding box center [130, 158] width 75 height 18
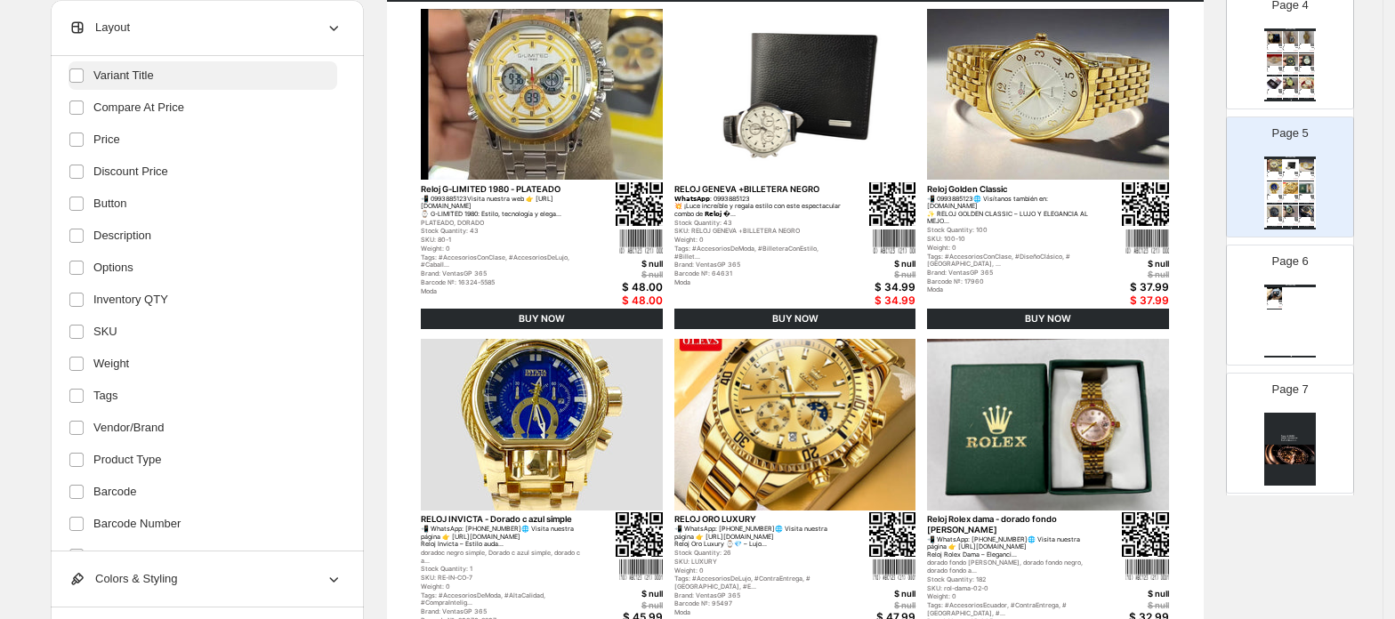
scroll to position [237, 0]
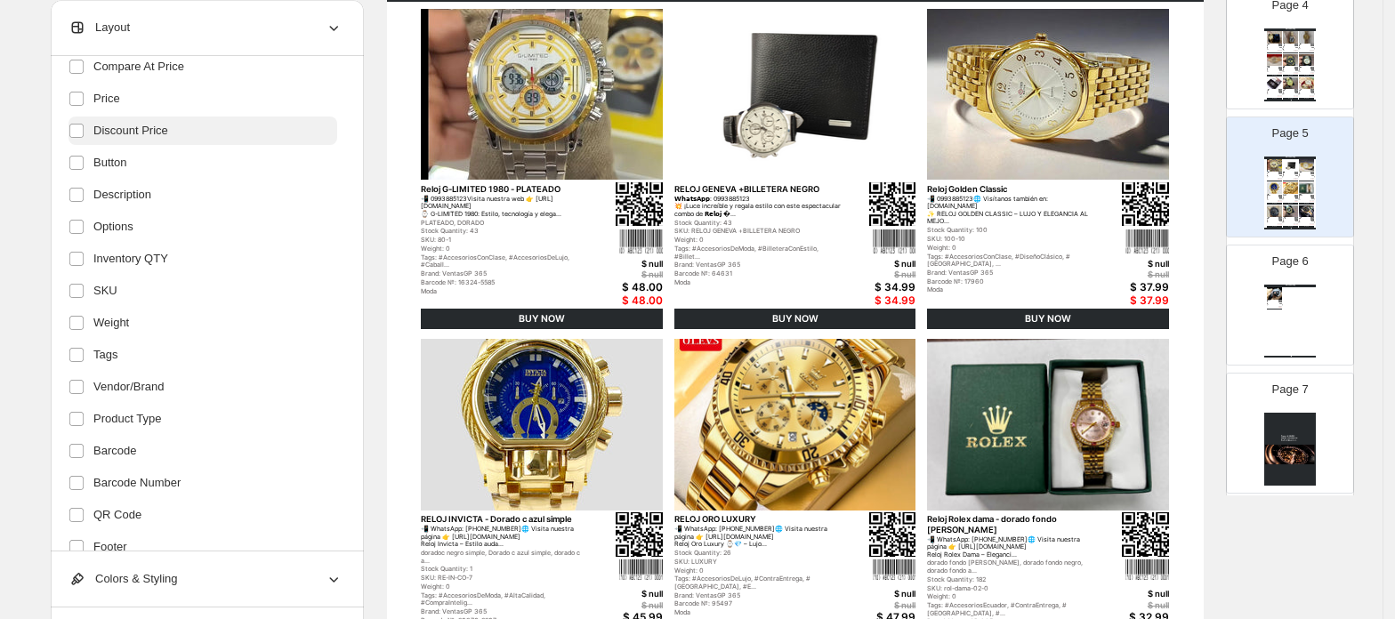
click at [149, 135] on span "Discount Price" at bounding box center [130, 131] width 75 height 18
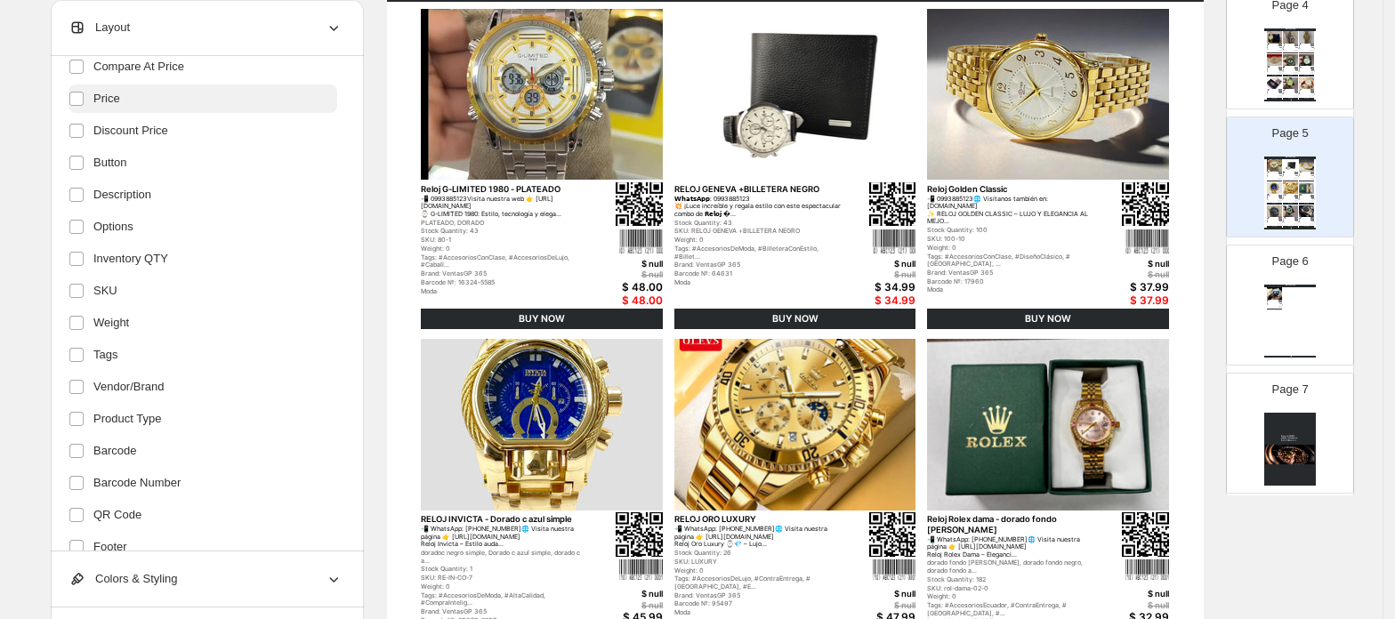
click at [100, 103] on span "Price" at bounding box center [106, 99] width 27 height 18
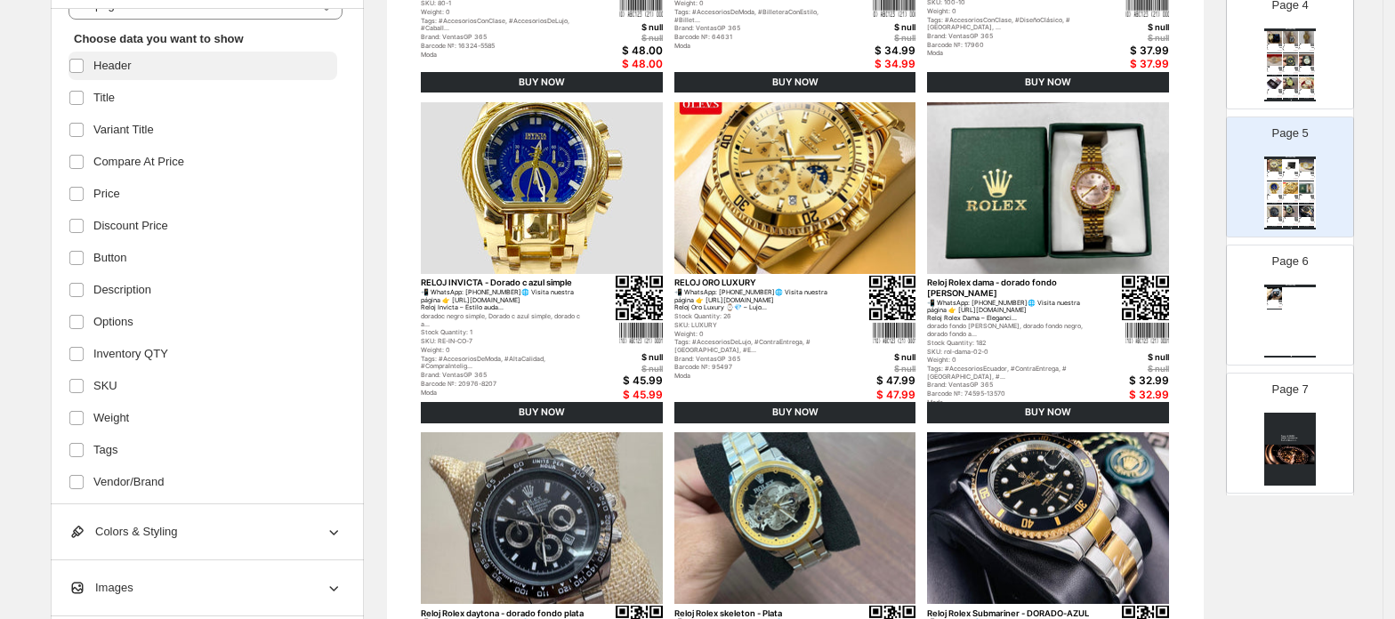
scroll to position [0, 0]
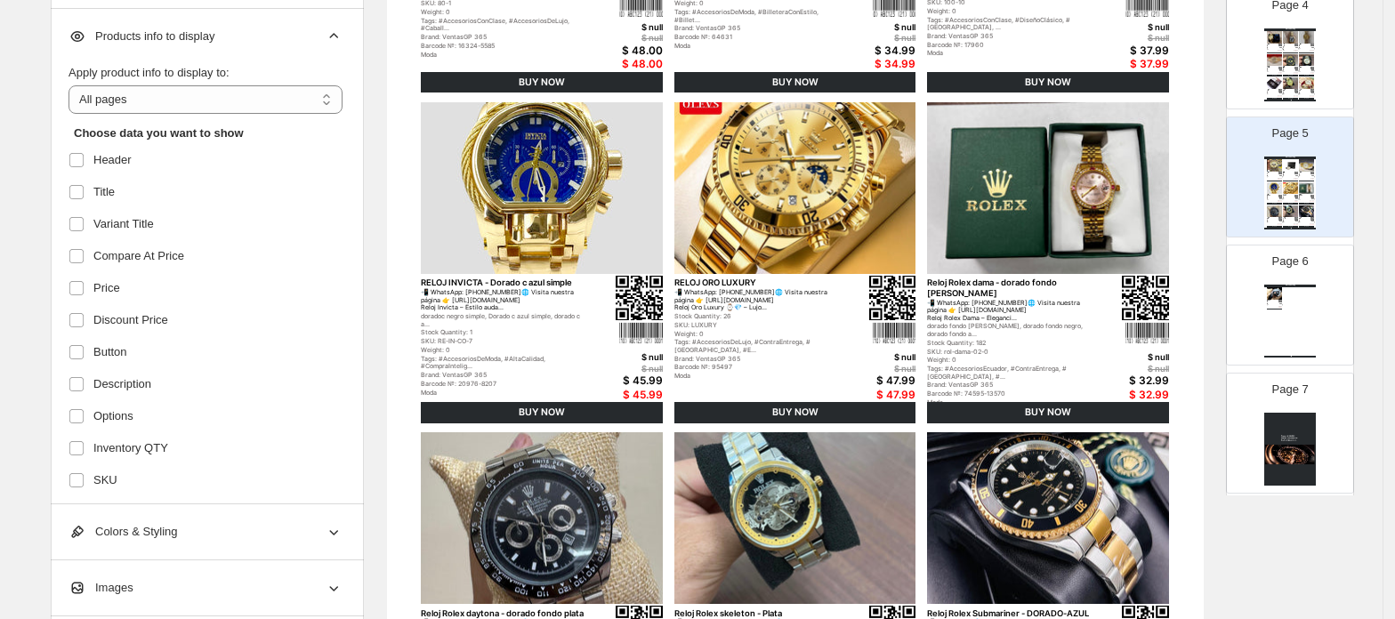
click at [1274, 66] on img at bounding box center [1274, 60] width 15 height 12
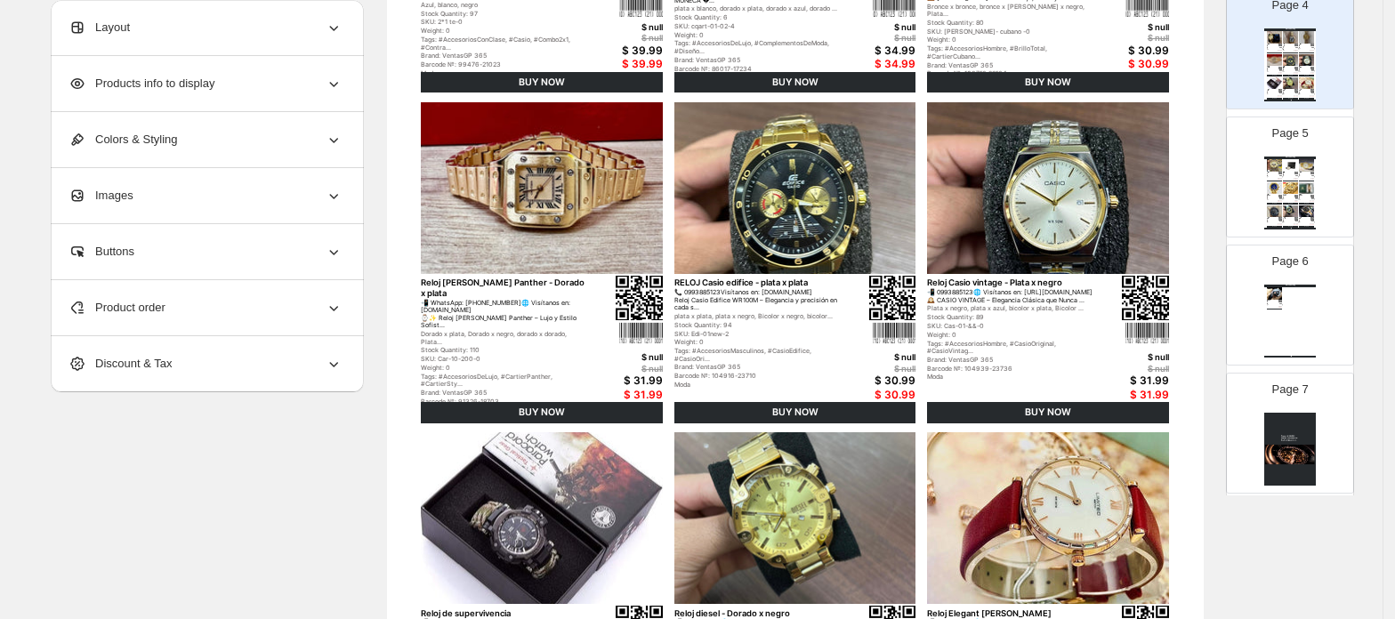
click at [169, 73] on div "Products info to display" at bounding box center [205, 83] width 274 height 55
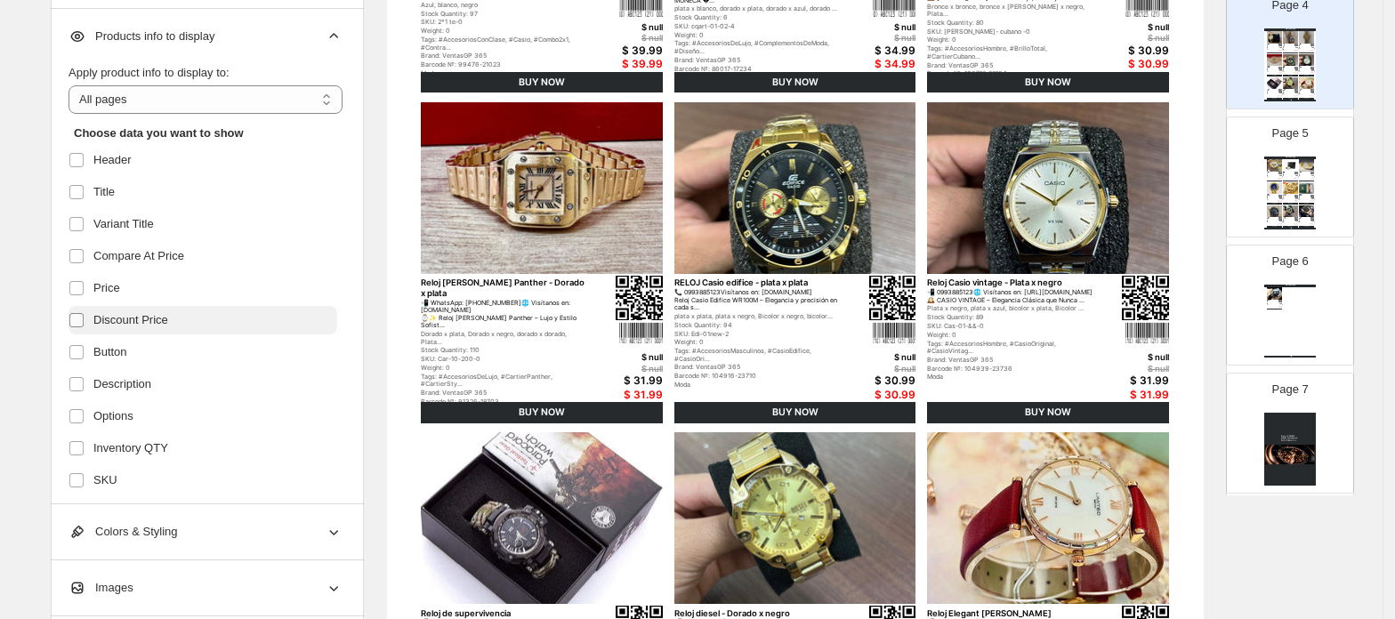
click at [79, 326] on span at bounding box center [76, 320] width 16 height 16
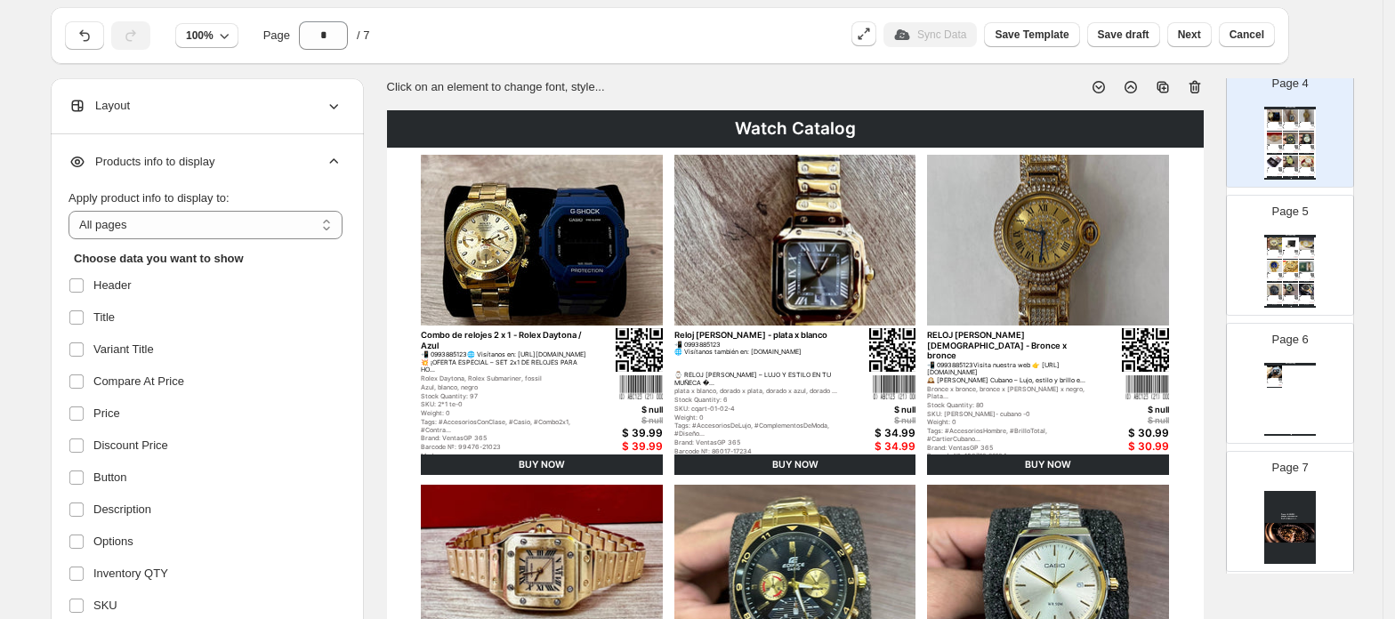
scroll to position [118, 0]
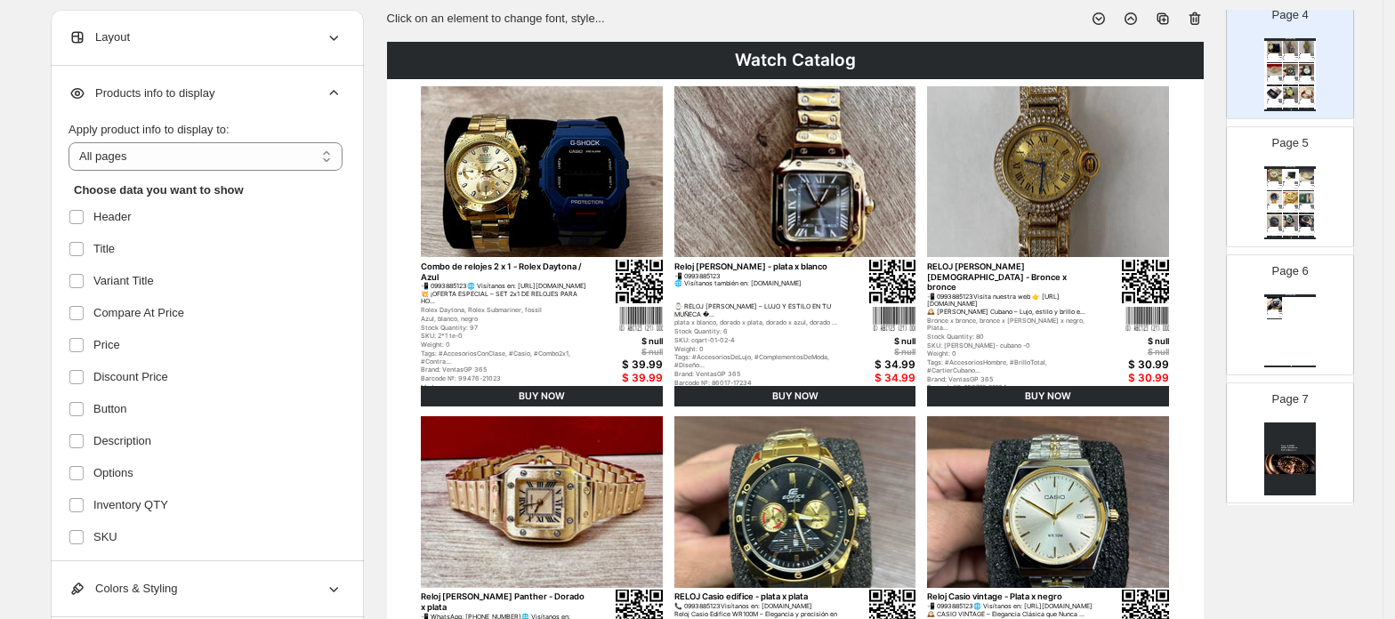
click at [1299, 133] on div "Page 5 Watch Catalog Reloj G-LIMITED 1980 - PLATEADO 📲 0993885123Visita nuestra…" at bounding box center [1283, 179] width 112 height 119
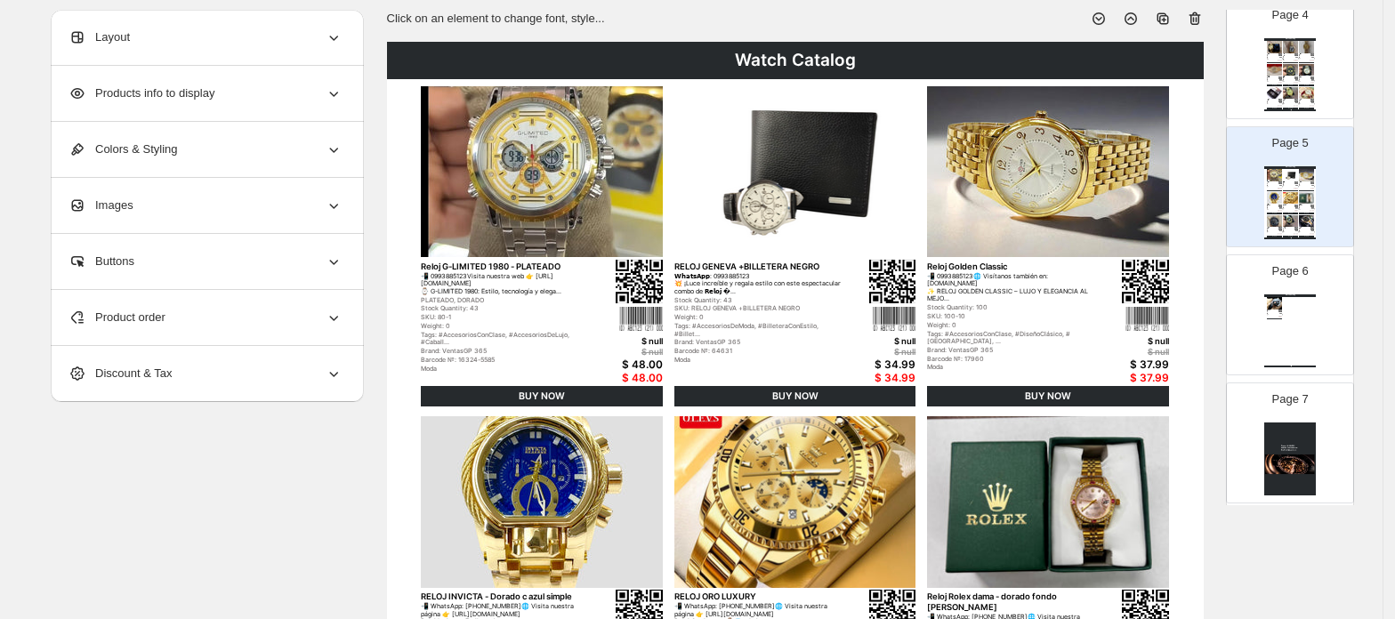
click at [1299, 94] on img at bounding box center [1306, 93] width 15 height 12
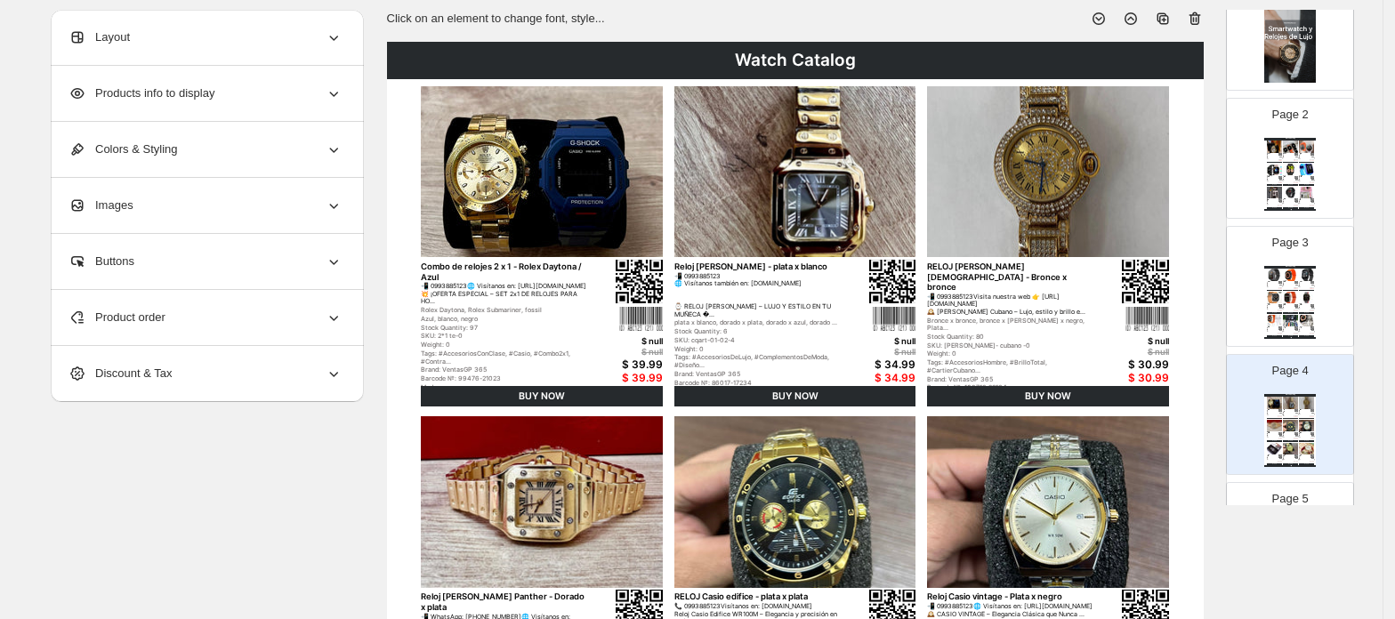
click at [1286, 123] on p "Page 2" at bounding box center [1290, 115] width 36 height 18
type input "*"
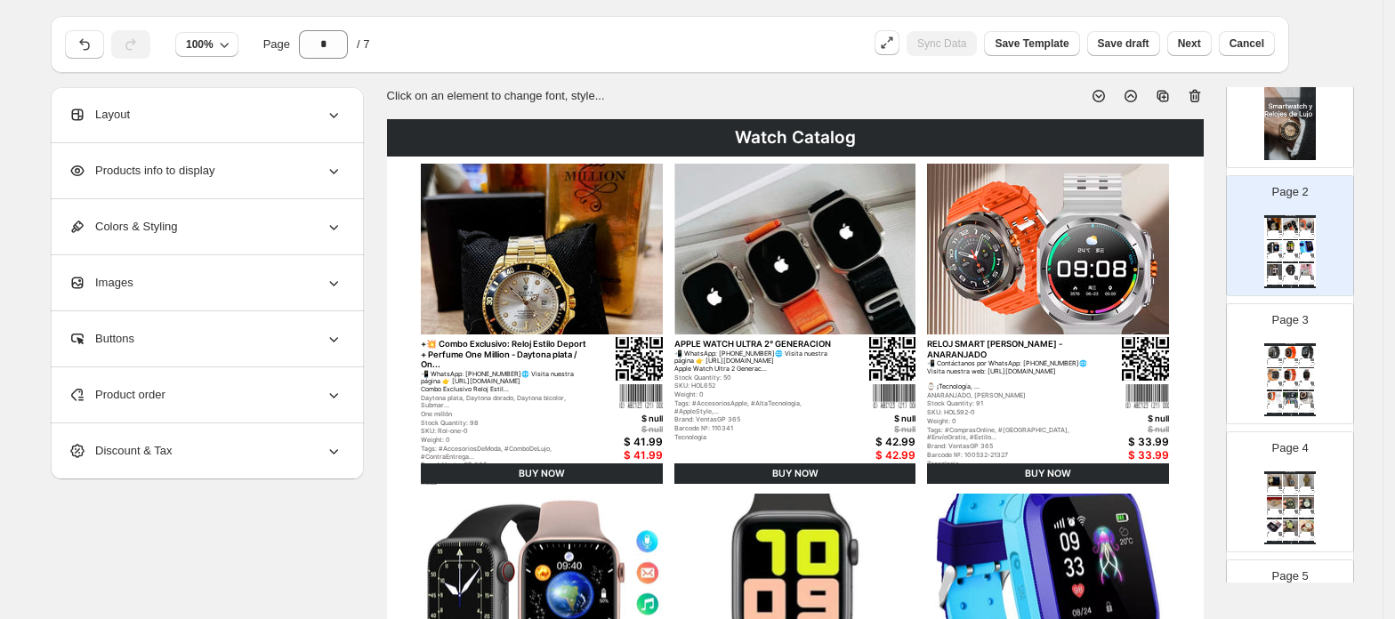
scroll to position [0, 0]
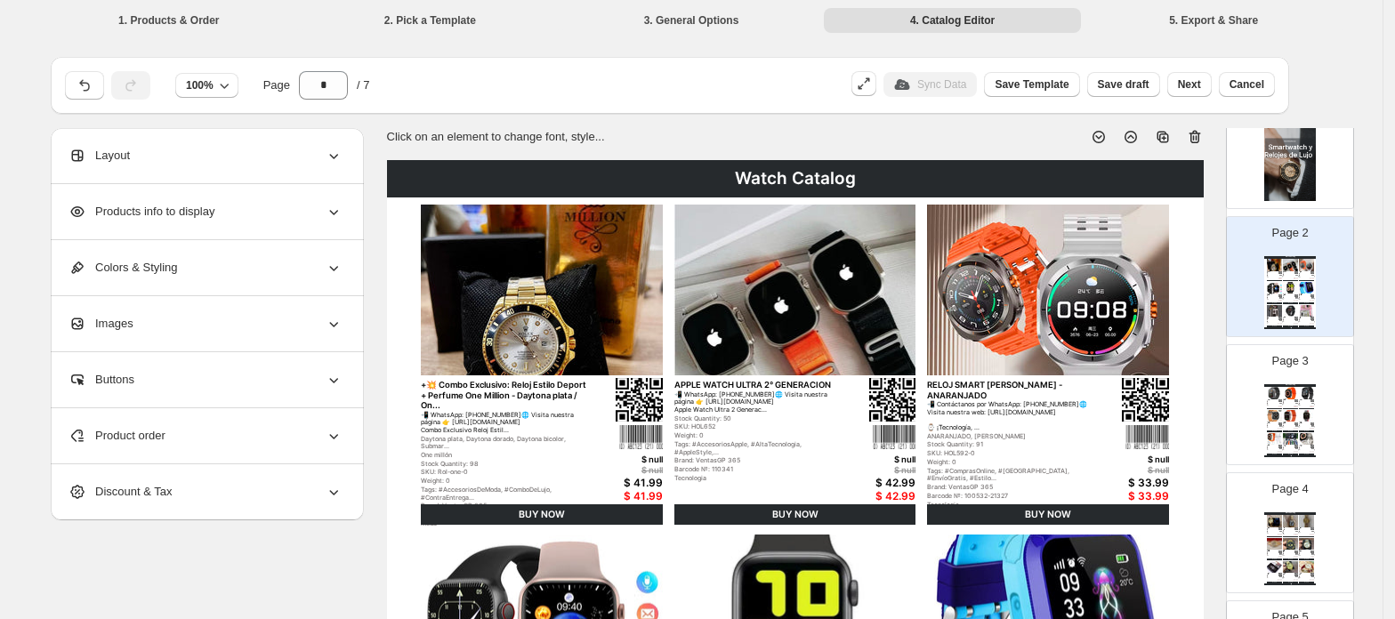
click at [175, 217] on span "Products info to display" at bounding box center [141, 212] width 146 height 18
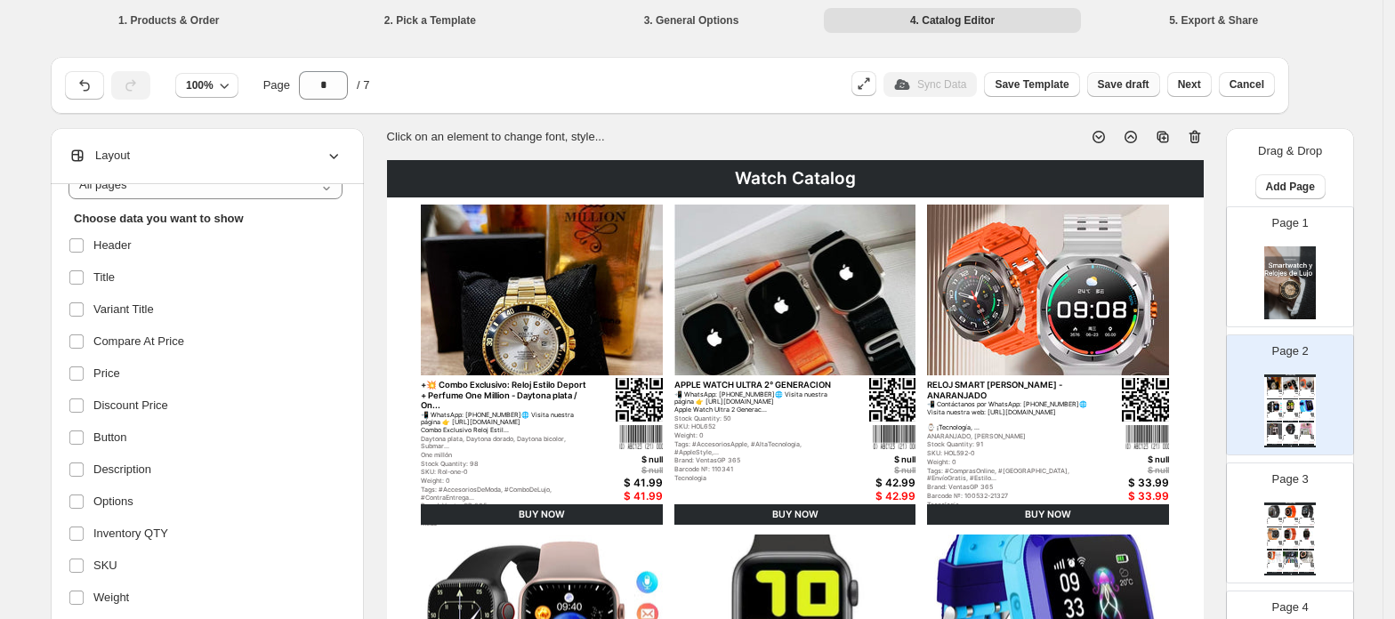
click at [1149, 87] on span "Save draft" at bounding box center [1124, 84] width 52 height 14
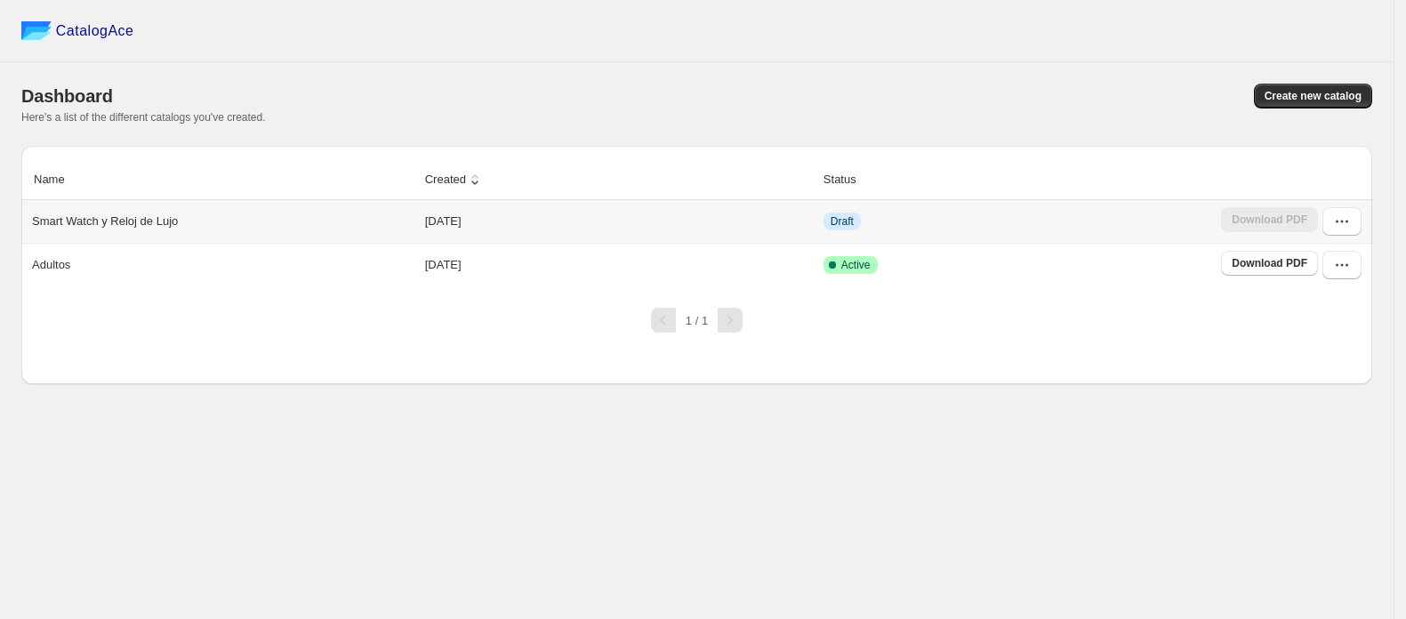
click at [777, 222] on td "2025-09-14" at bounding box center [619, 221] width 399 height 43
click at [1339, 210] on button "button" at bounding box center [1342, 221] width 39 height 28
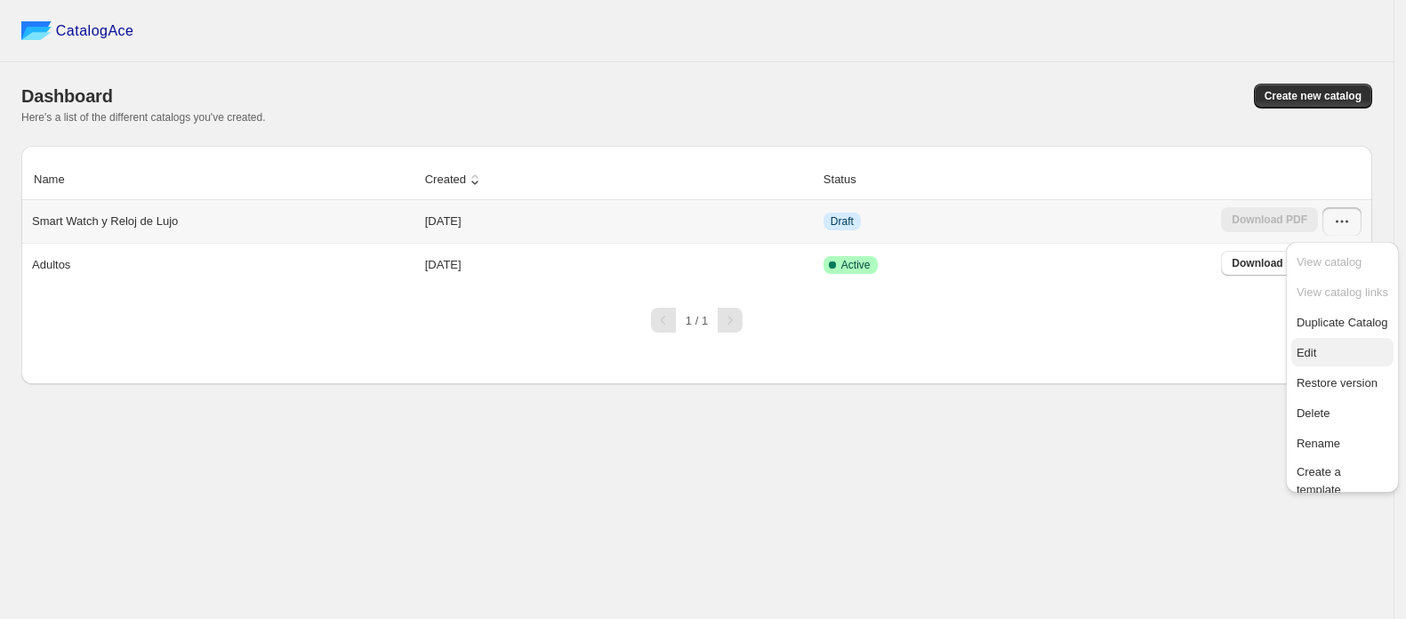
click at [1325, 354] on span "Edit" at bounding box center [1343, 353] width 92 height 18
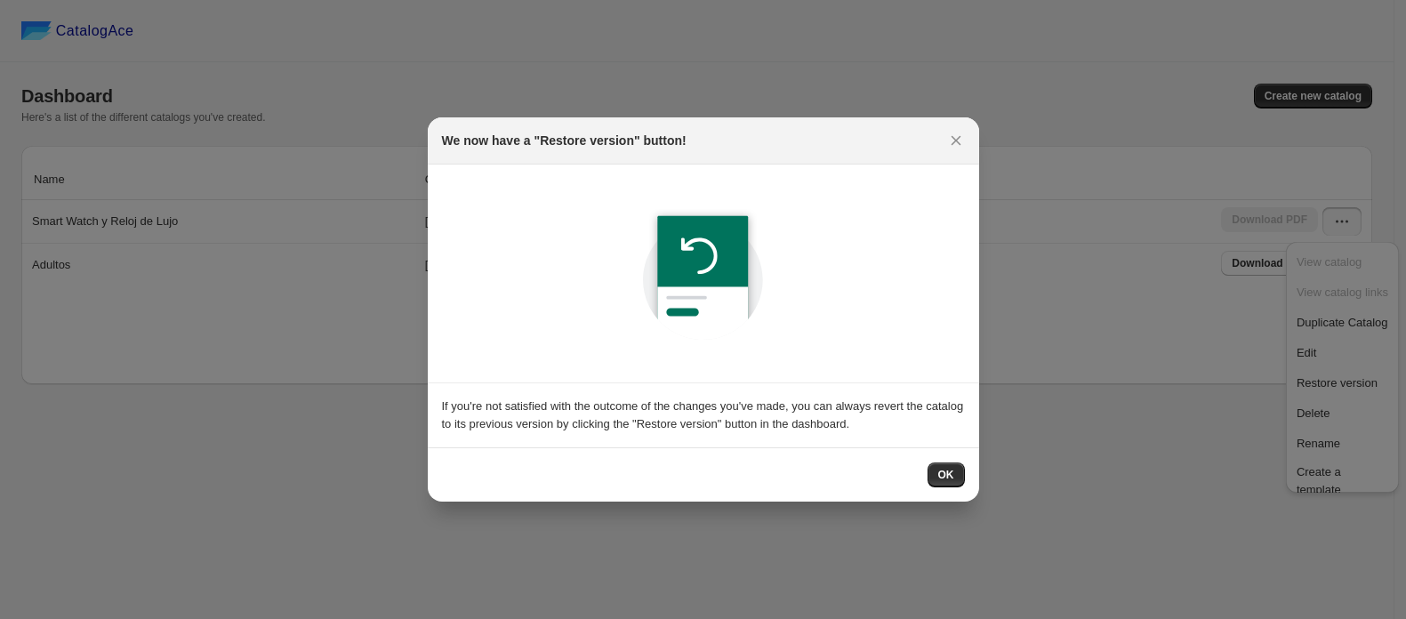
click at [944, 452] on div "OK" at bounding box center [704, 474] width 552 height 54
click at [944, 468] on span "OK" at bounding box center [947, 475] width 16 height 14
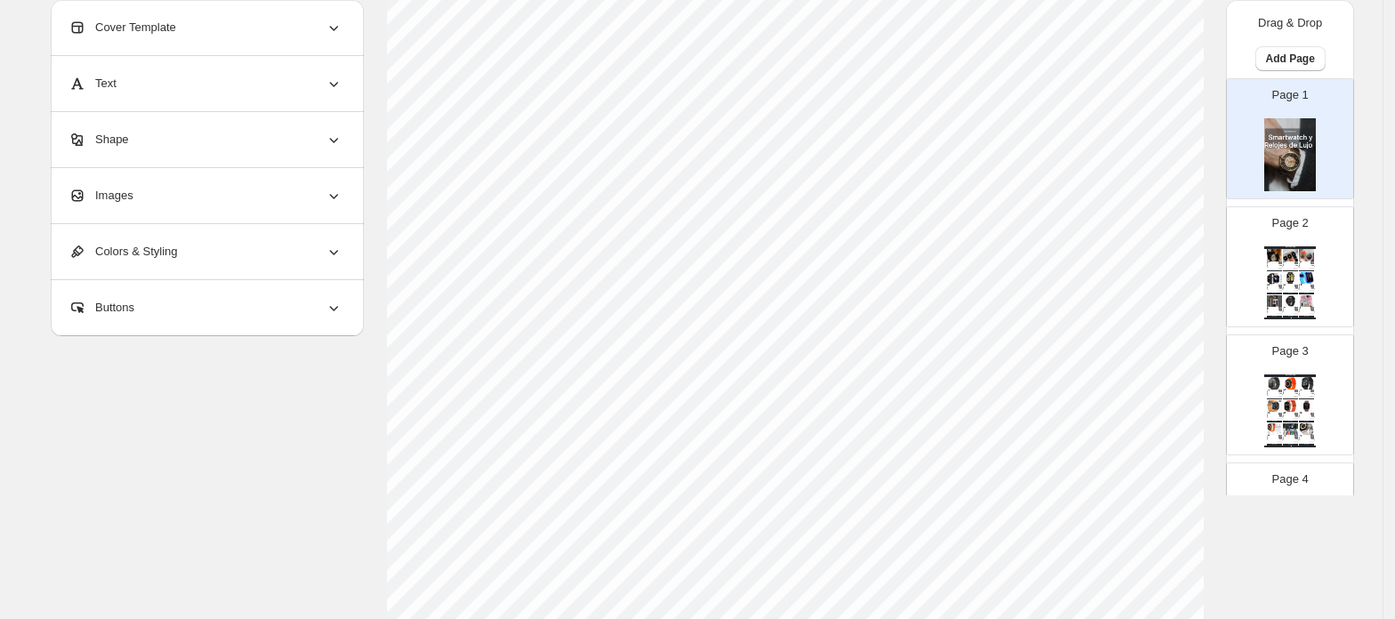
scroll to position [474, 0]
click at [1276, 303] on img at bounding box center [1274, 301] width 15 height 12
type input "*"
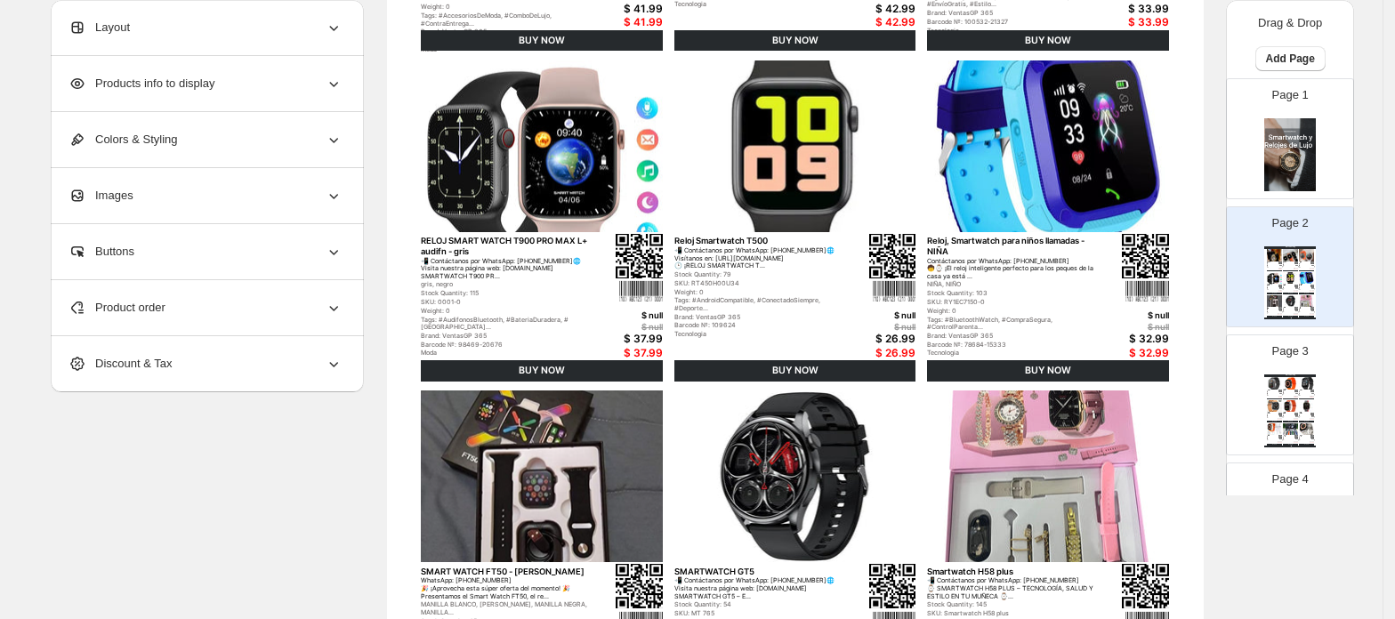
click at [135, 91] on span "Products info to display" at bounding box center [141, 84] width 146 height 18
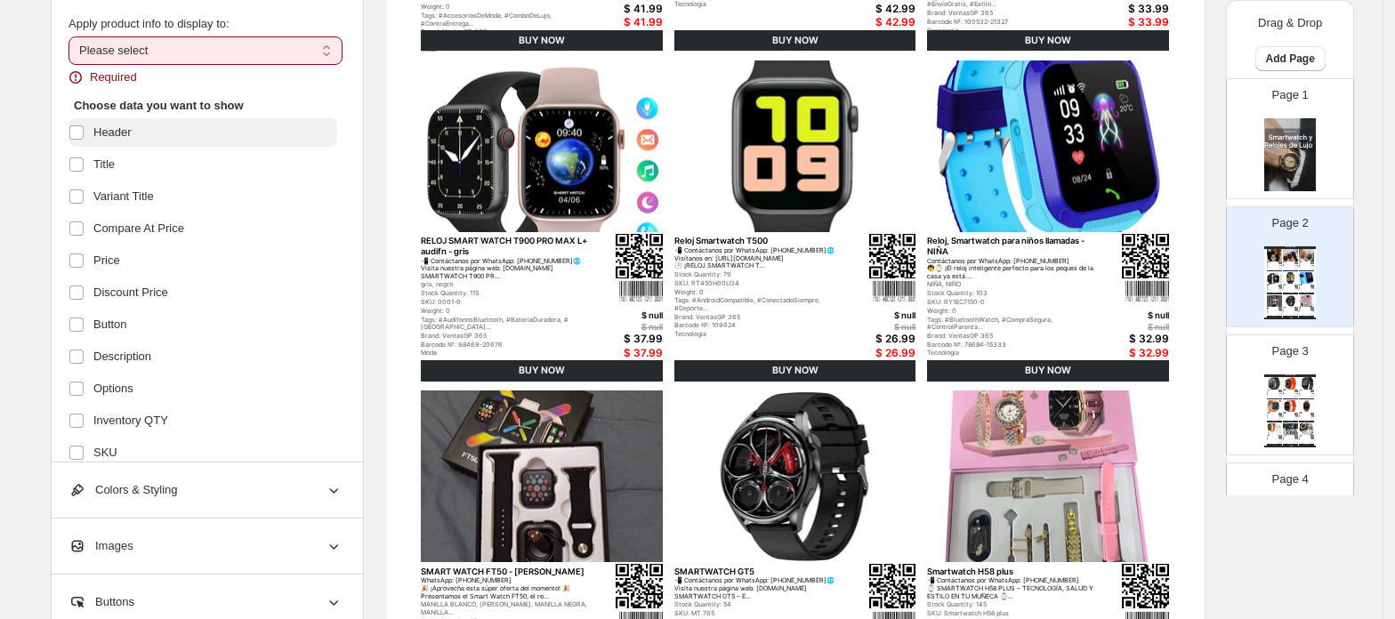
scroll to position [0, 0]
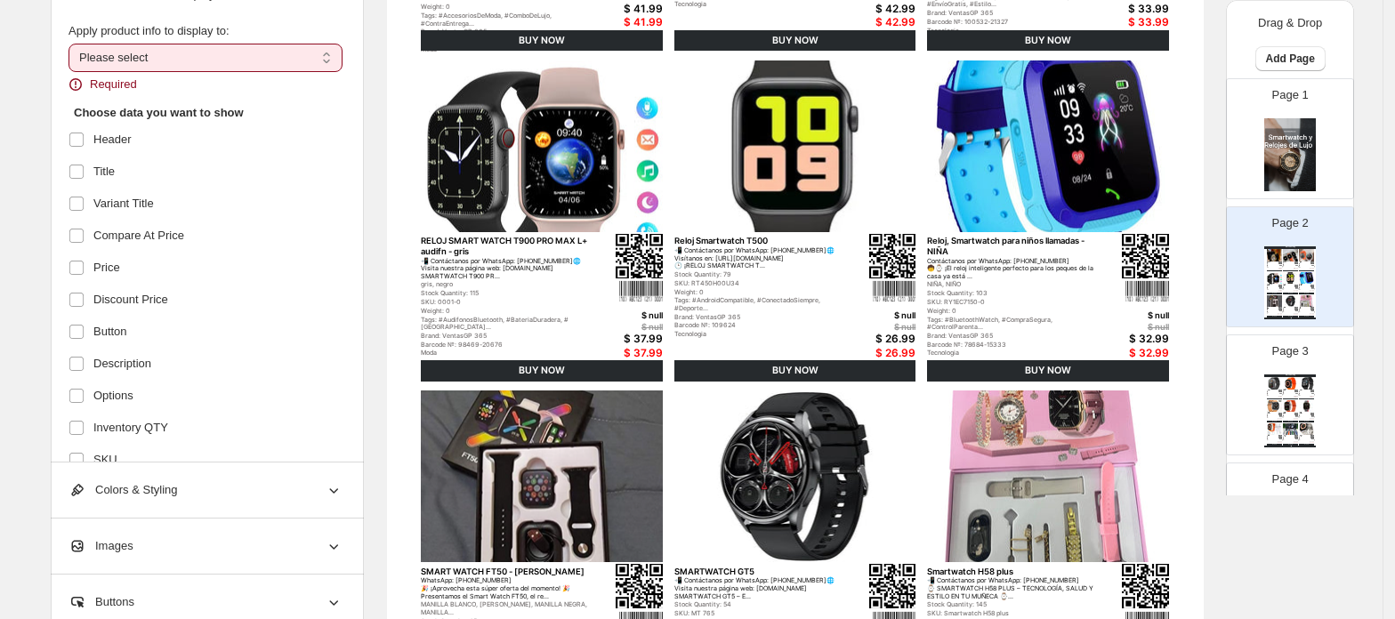
click at [186, 60] on select "**********" at bounding box center [205, 58] width 274 height 28
select select "*********"
click at [74, 44] on select "**********" at bounding box center [205, 58] width 274 height 28
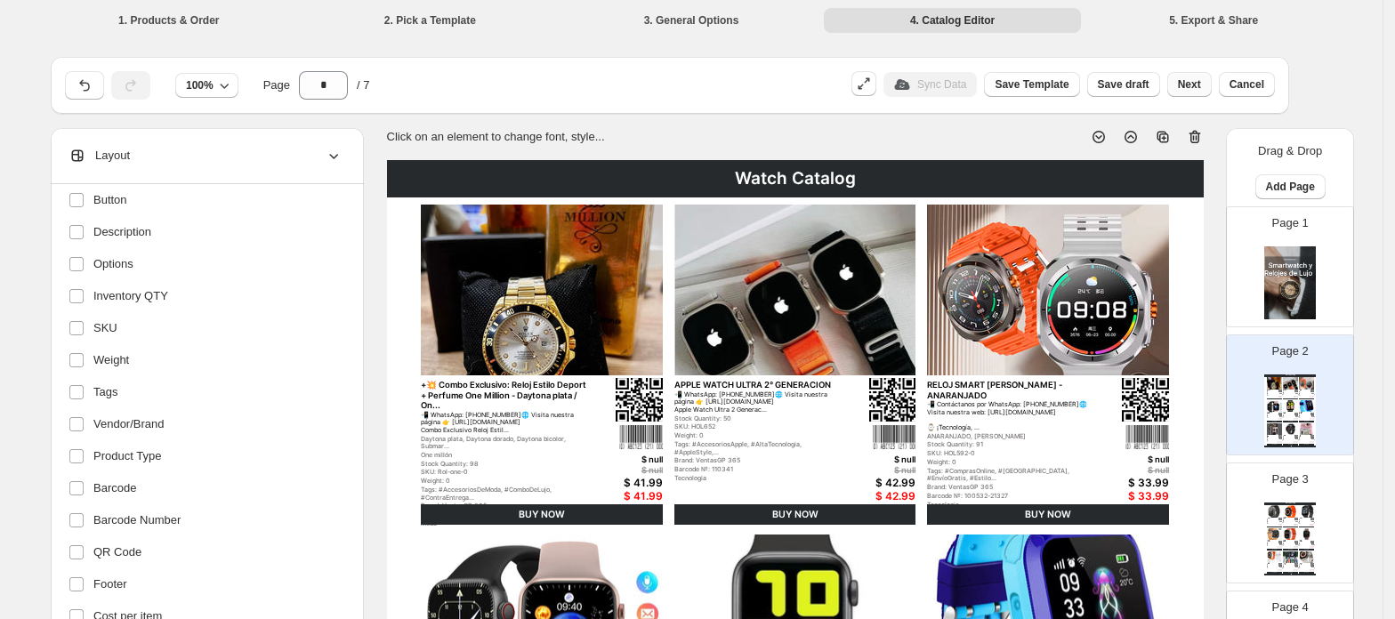
click at [1200, 85] on span "Next" at bounding box center [1189, 84] width 23 height 14
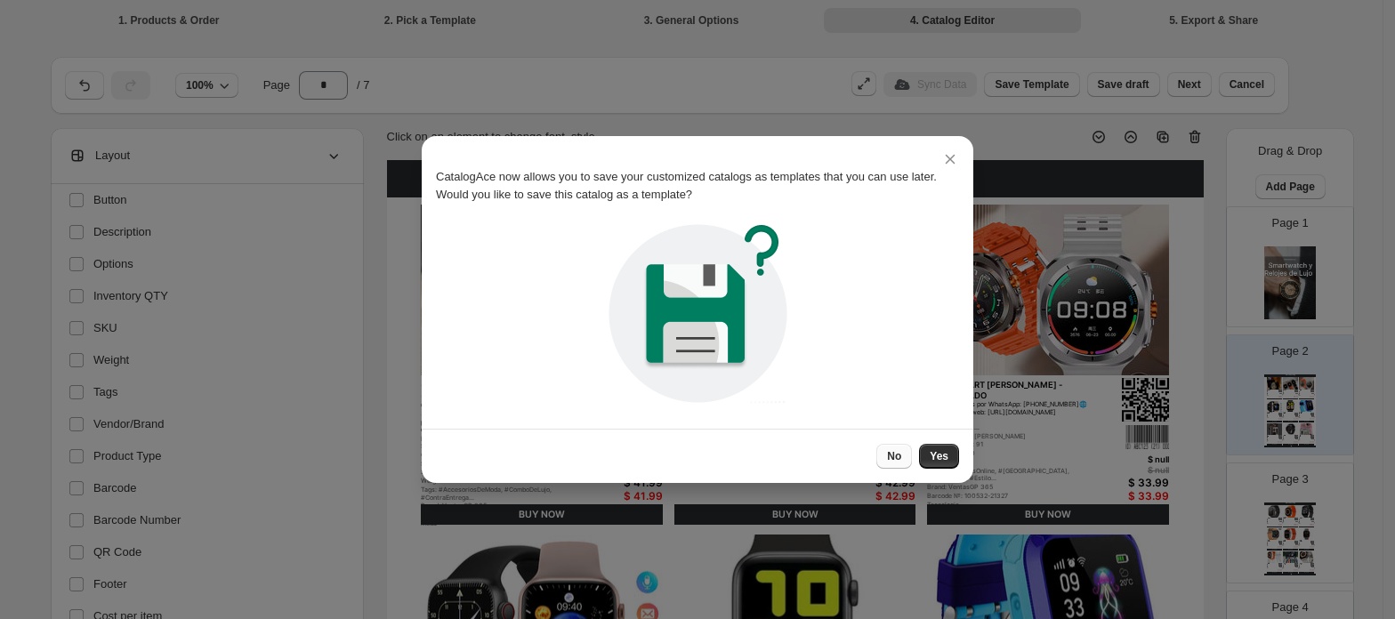
click at [905, 461] on button "No" at bounding box center [894, 456] width 36 height 25
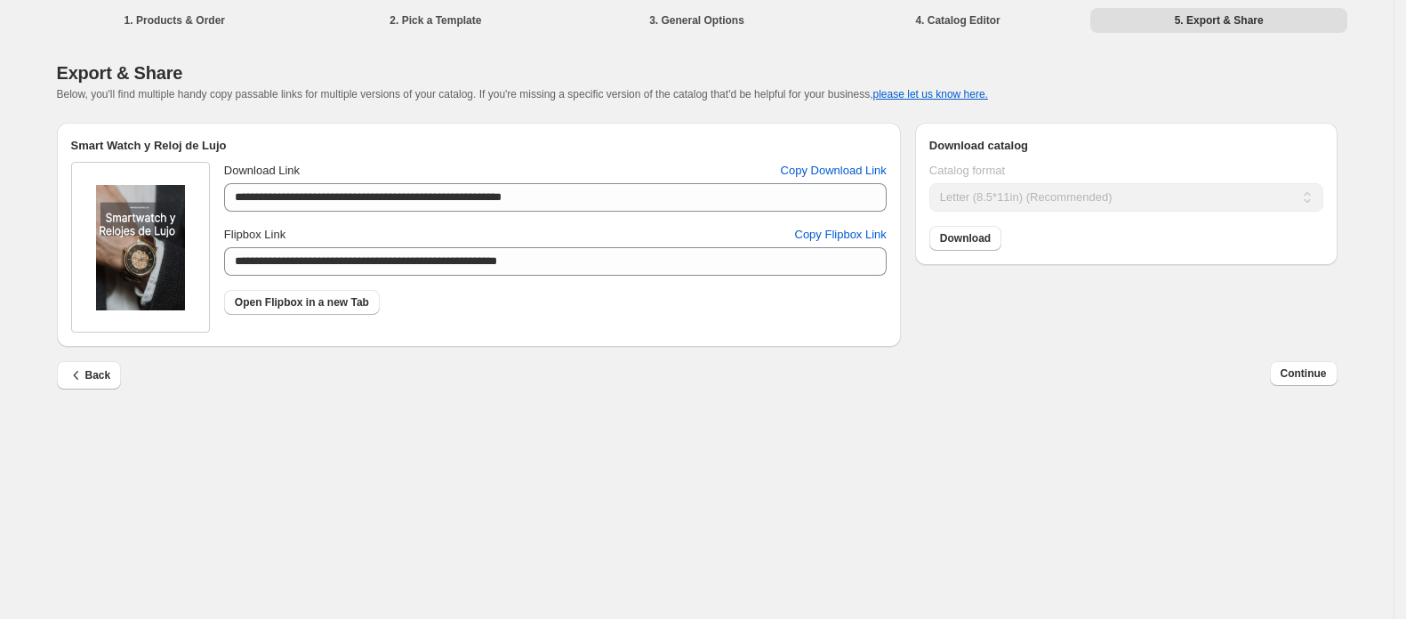
click at [175, 237] on img at bounding box center [140, 247] width 89 height 125
click at [993, 218] on div "**********" at bounding box center [1127, 199] width 394 height 103
click at [970, 237] on span "Download" at bounding box center [965, 238] width 51 height 14
click at [93, 379] on span "Back" at bounding box center [90, 376] width 44 height 18
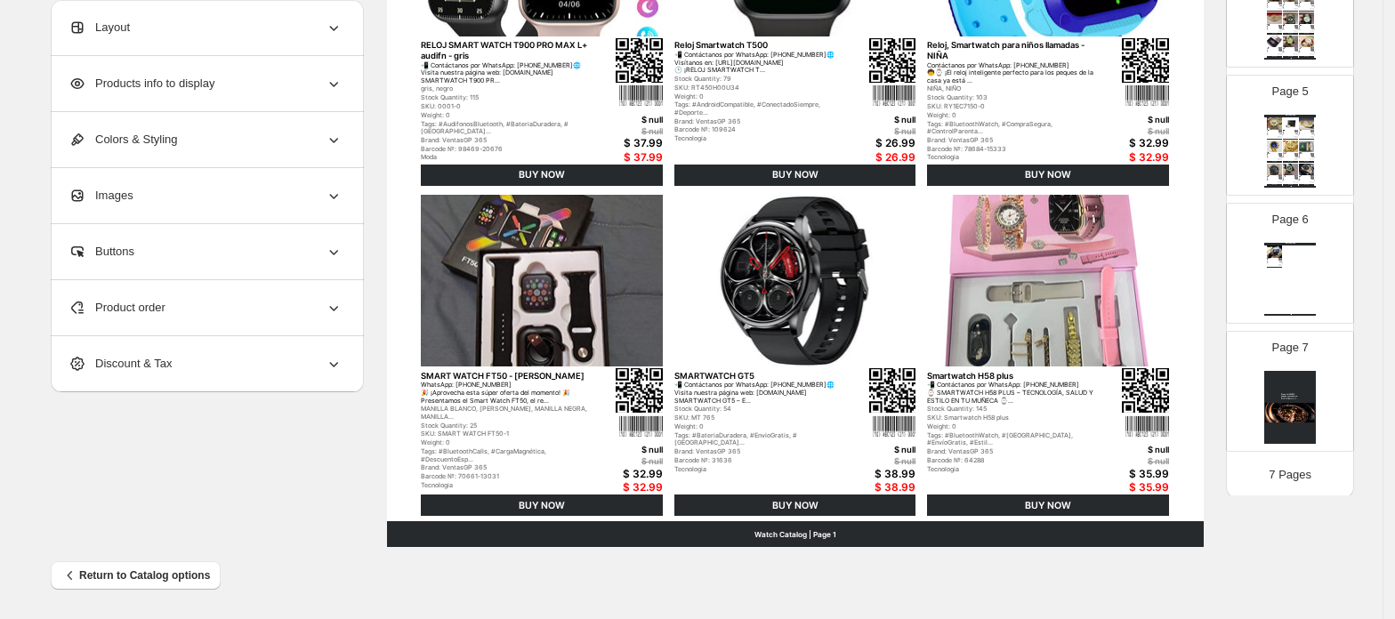
scroll to position [523, 0]
click at [1306, 402] on img at bounding box center [1290, 404] width 52 height 73
type input "*"
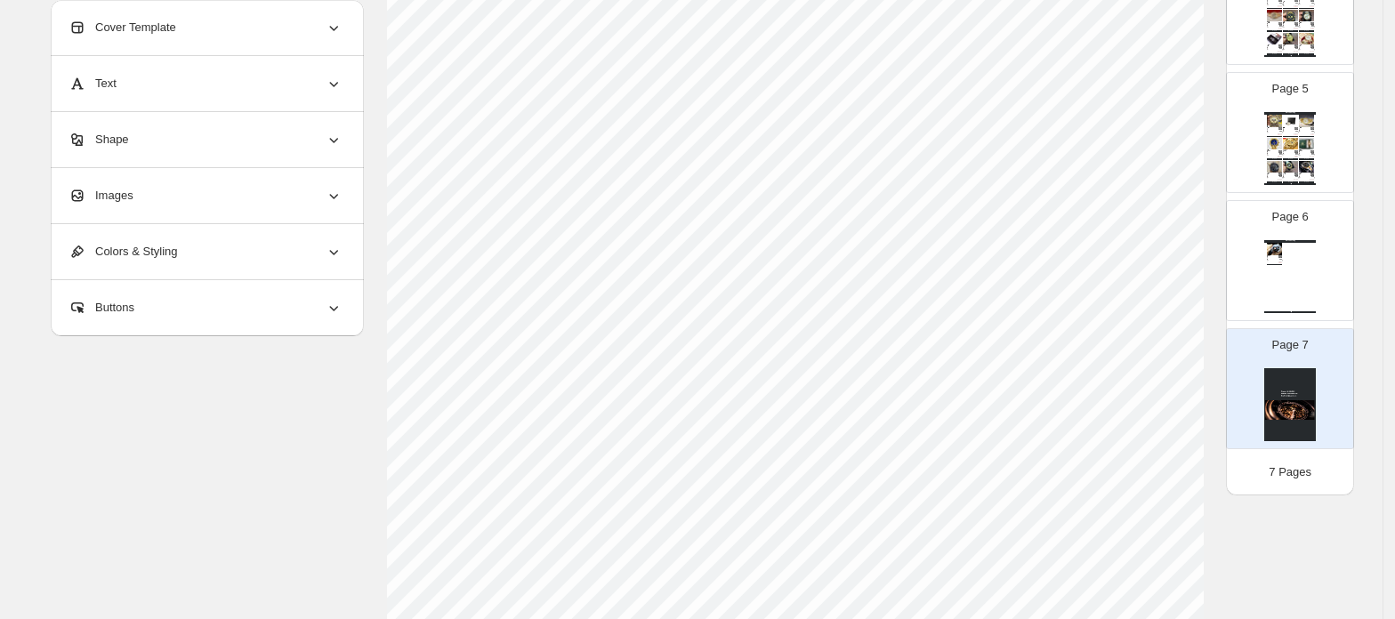
scroll to position [314, 0]
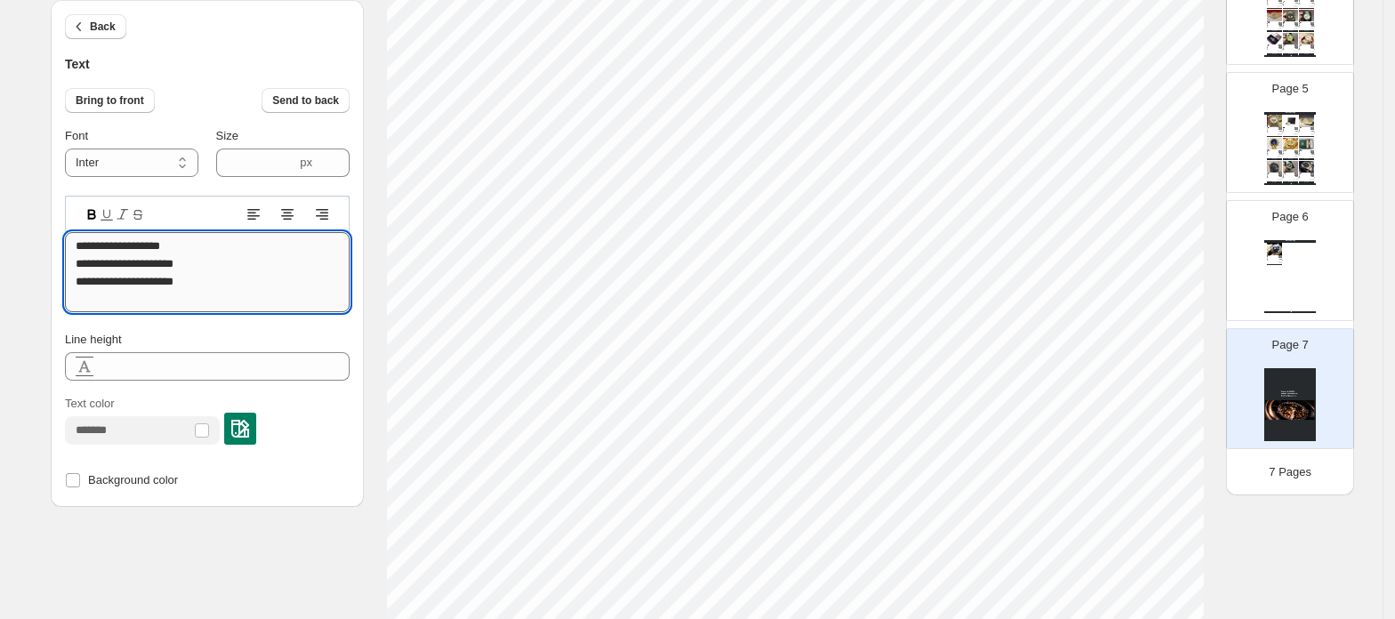
drag, startPoint x: 155, startPoint y: 260, endPoint x: 221, endPoint y: 260, distance: 65.8
type textarea "**********"
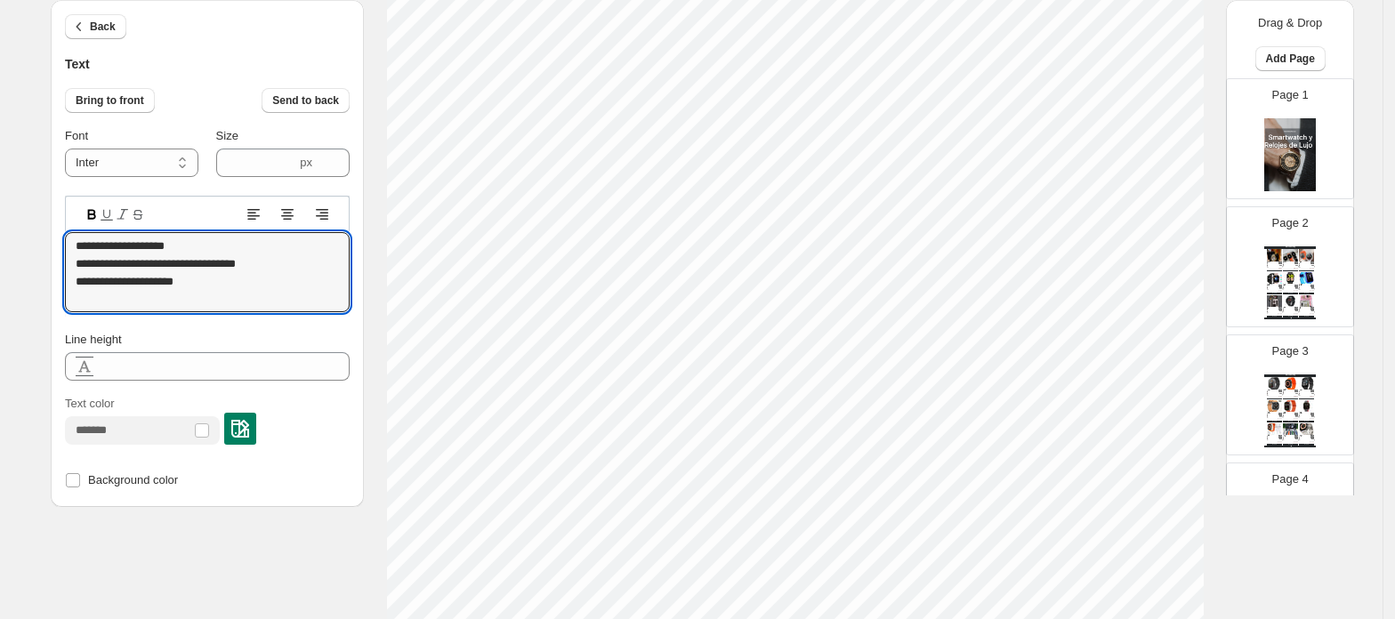
scroll to position [523, 0]
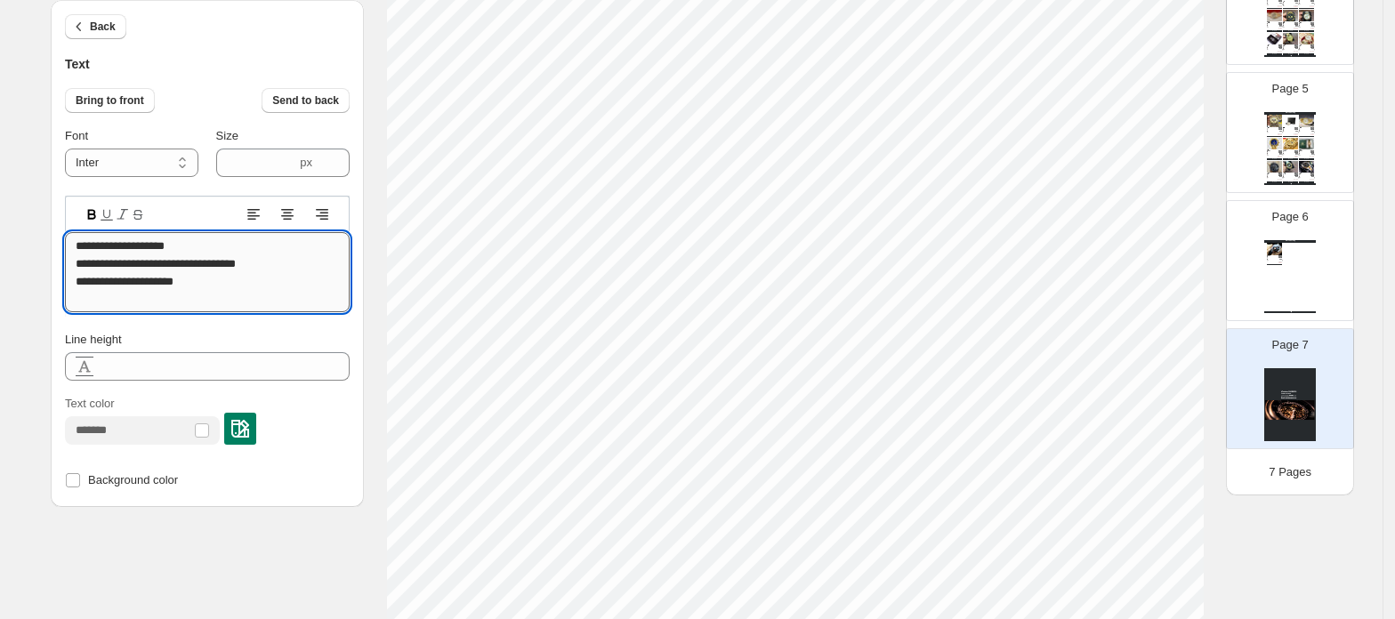
drag, startPoint x: 114, startPoint y: 286, endPoint x: 217, endPoint y: 278, distance: 103.6
click at [217, 278] on textarea "**********" at bounding box center [207, 272] width 285 height 80
click at [270, 293] on textarea "**********" at bounding box center [207, 272] width 285 height 80
drag, startPoint x: 254, startPoint y: 289, endPoint x: 60, endPoint y: 317, distance: 195.9
click at [60, 317] on div "**********" at bounding box center [207, 253] width 313 height 507
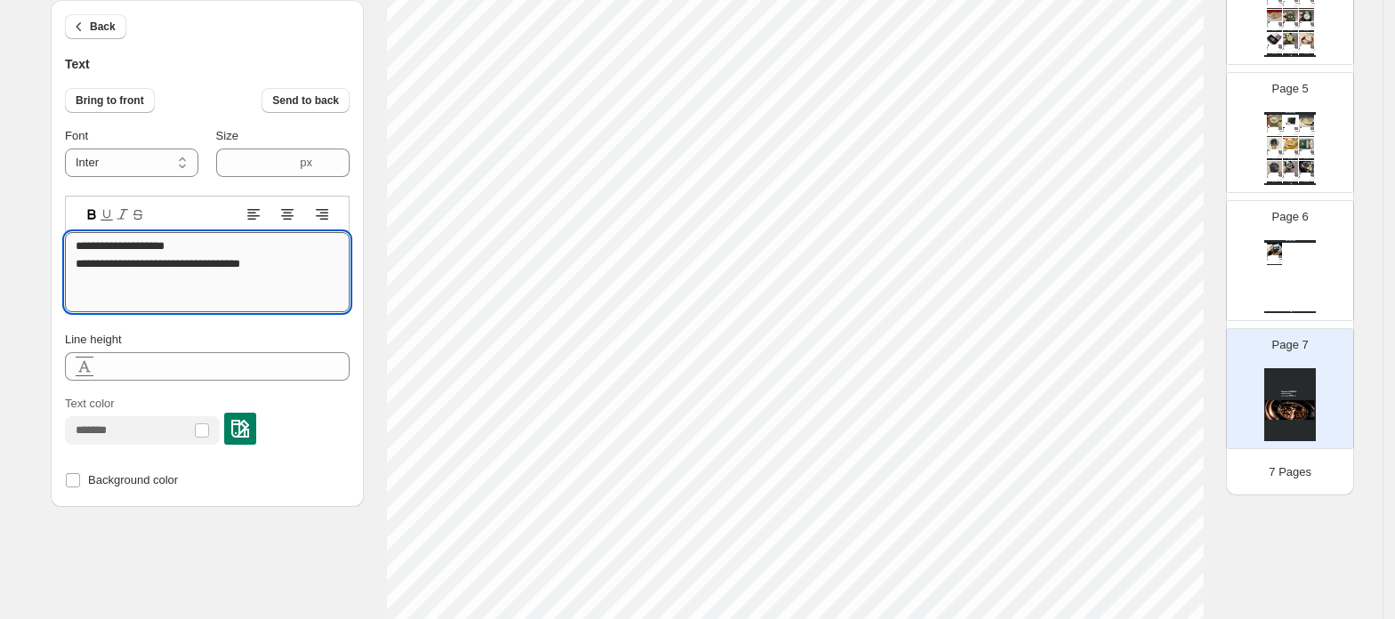
click at [283, 251] on textarea "**********" at bounding box center [207, 272] width 285 height 80
type textarea "**********"
click at [302, 218] on div at bounding box center [288, 214] width 86 height 18
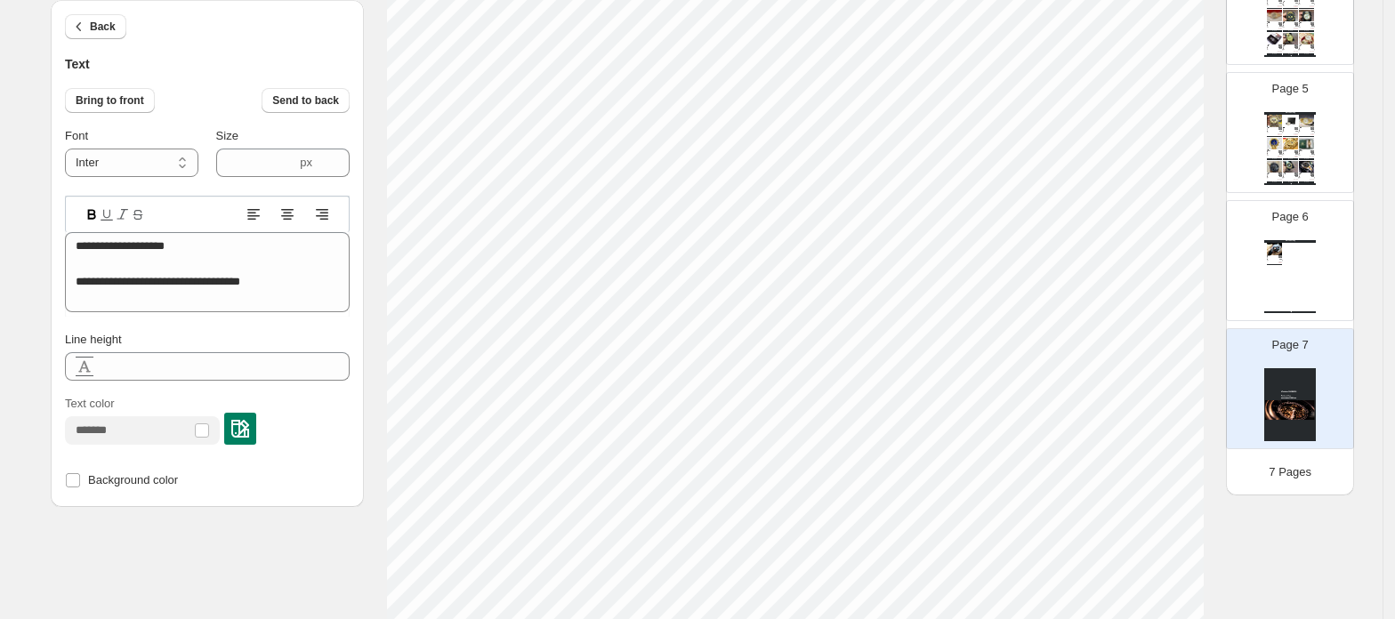
click at [275, 214] on div at bounding box center [288, 214] width 86 height 18
click at [293, 213] on icon at bounding box center [288, 214] width 9 height 2
click at [1279, 275] on div "Watch Catalog Reloj Tissot T-Race Caballero - Negro-Plateado 📲 WhatsApp: 099388…" at bounding box center [1290, 276] width 52 height 73
type input "*"
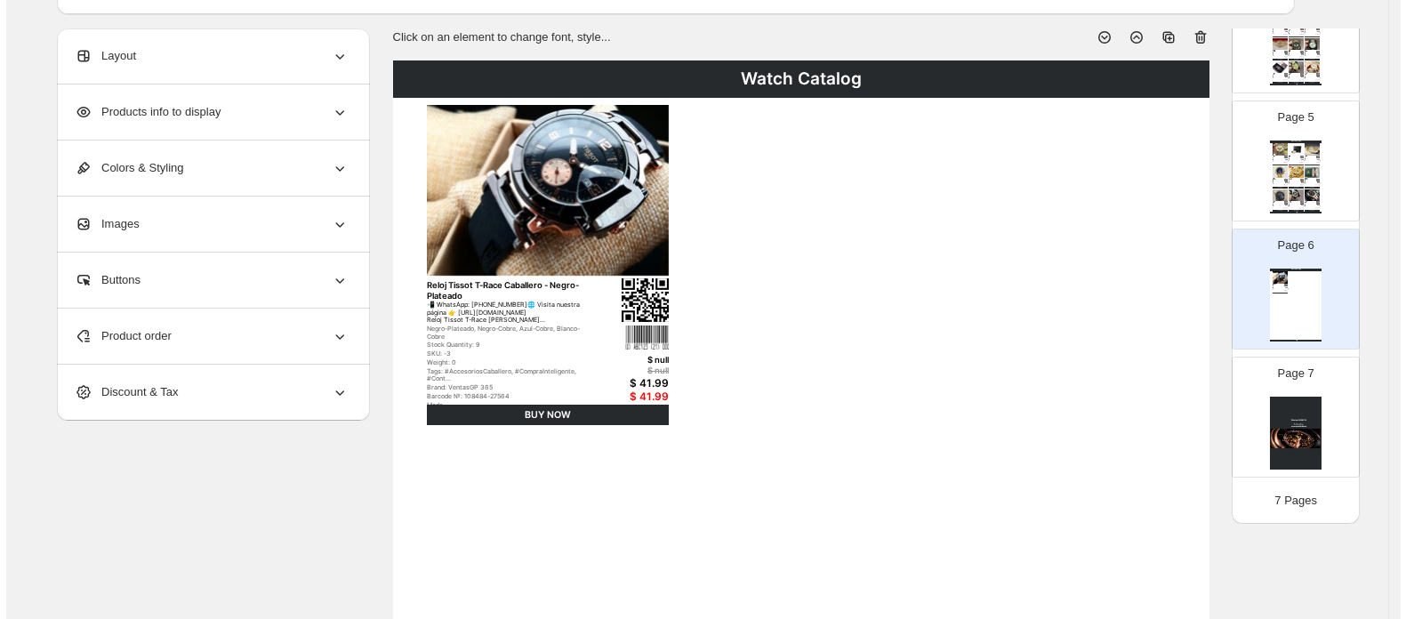
scroll to position [0, 0]
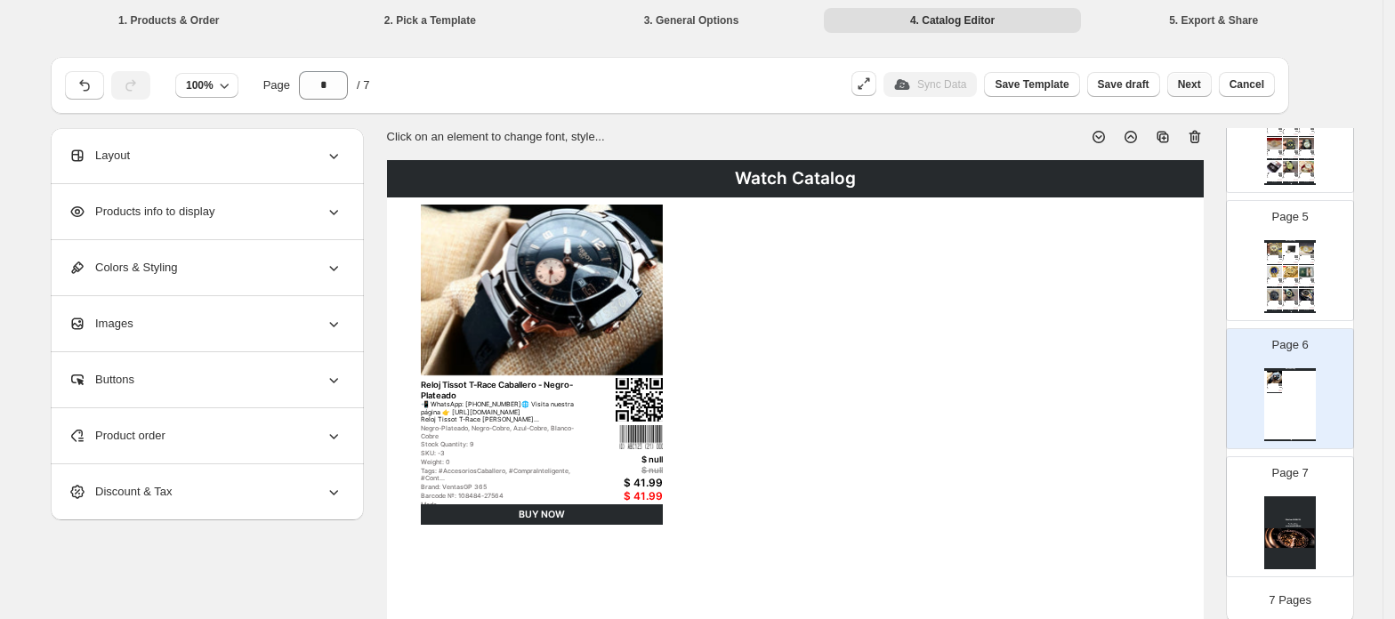
click at [1201, 79] on span "Next" at bounding box center [1189, 84] width 23 height 14
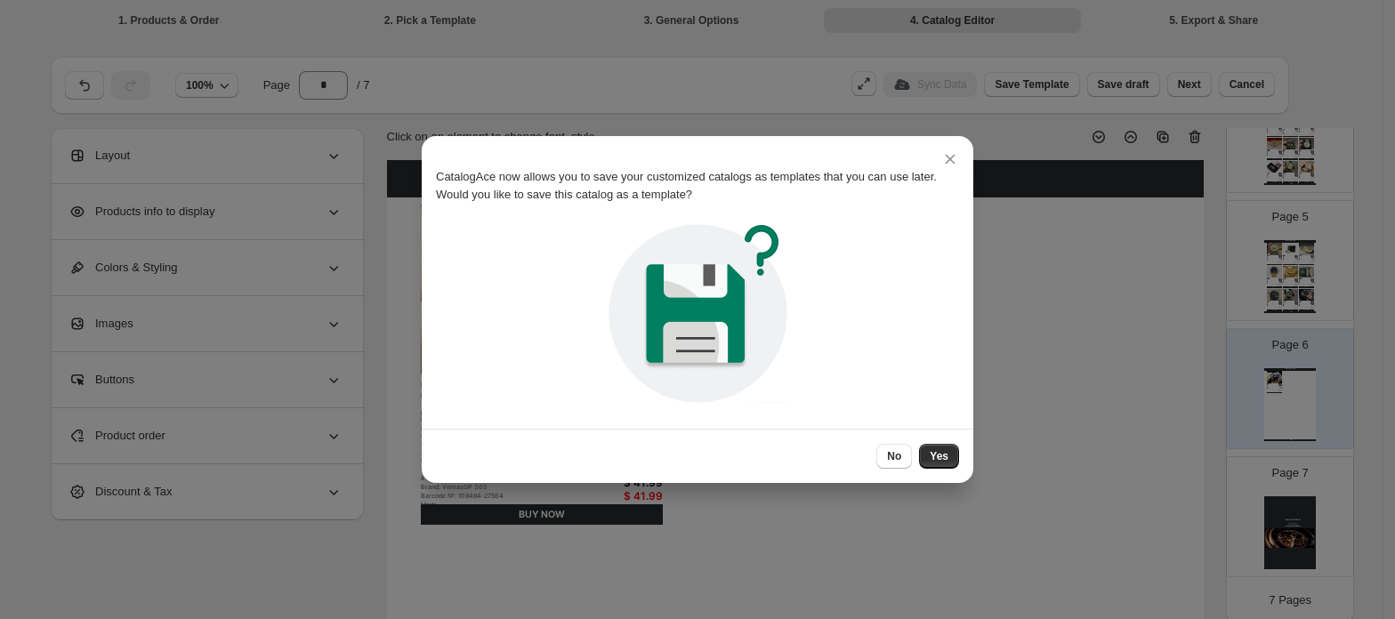
click at [901, 457] on span "No" at bounding box center [894, 456] width 14 height 14
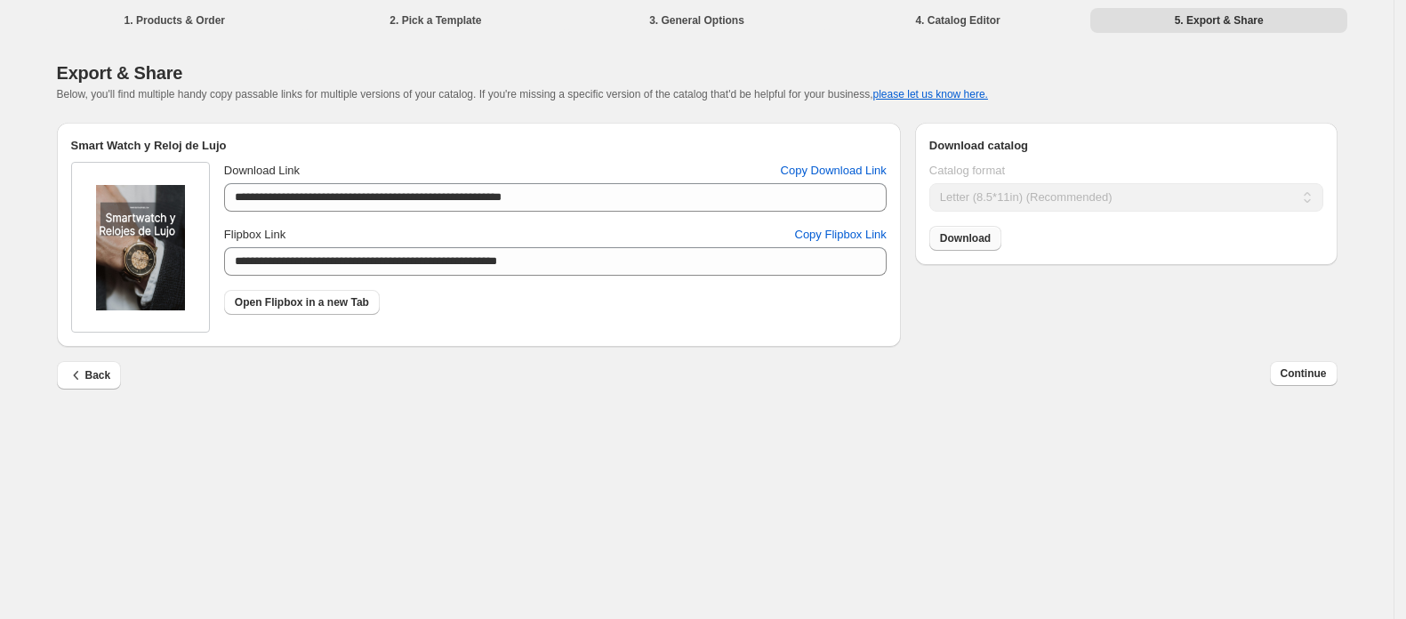
click at [979, 242] on span "Download" at bounding box center [965, 238] width 51 height 14
click at [1293, 370] on span "Continue" at bounding box center [1304, 374] width 46 height 14
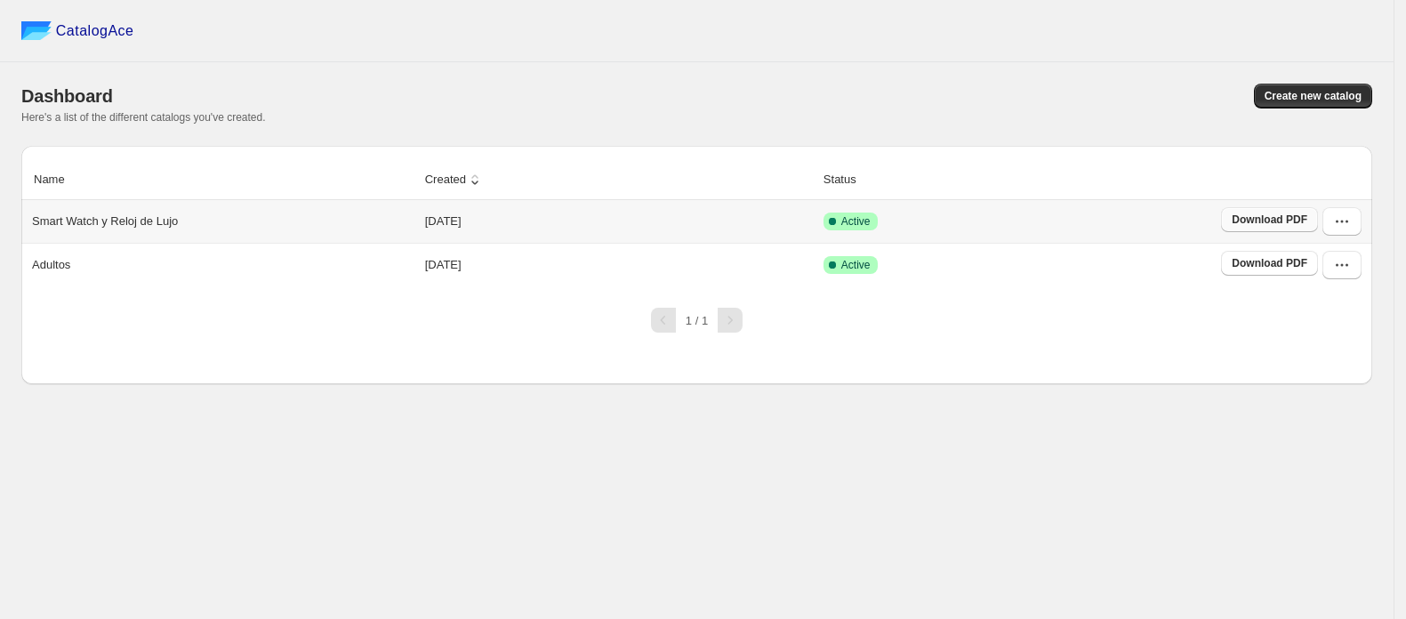
click at [1267, 215] on span "Download PDF" at bounding box center [1270, 220] width 76 height 14
